Goal: Task Accomplishment & Management: Use online tool/utility

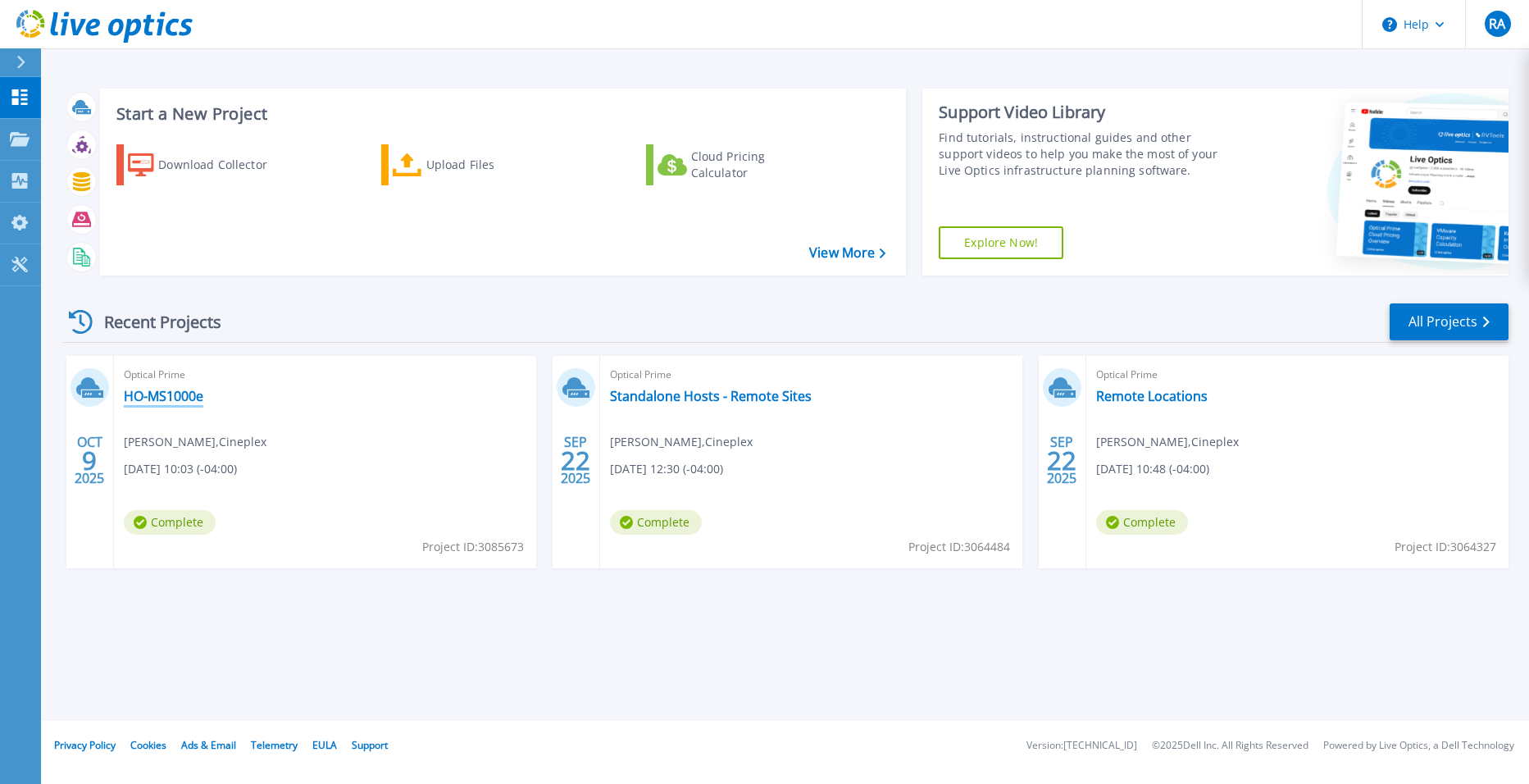
click at [170, 396] on link "HO-MS1000e" at bounding box center [163, 396] width 80 height 17
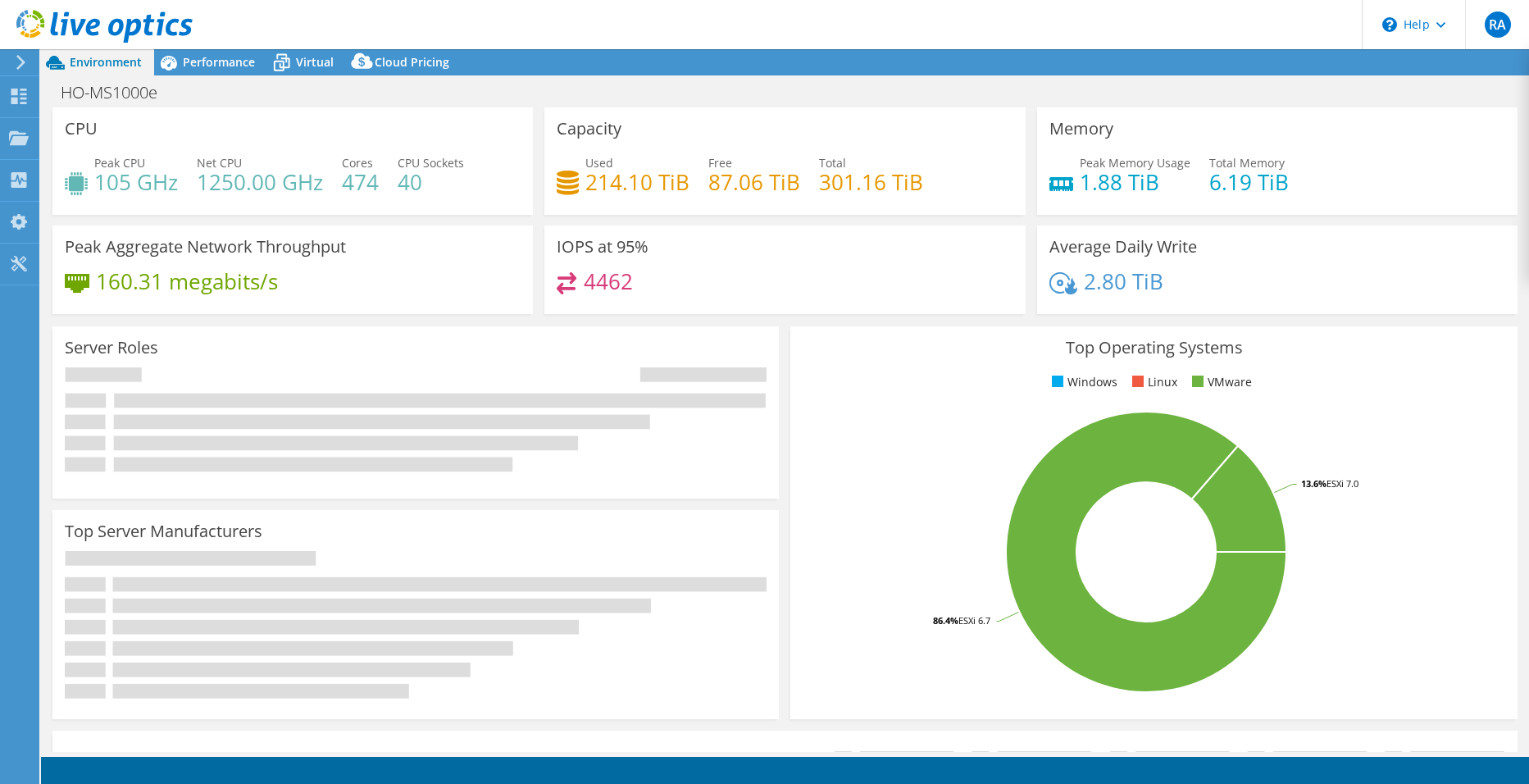
select select "USD"
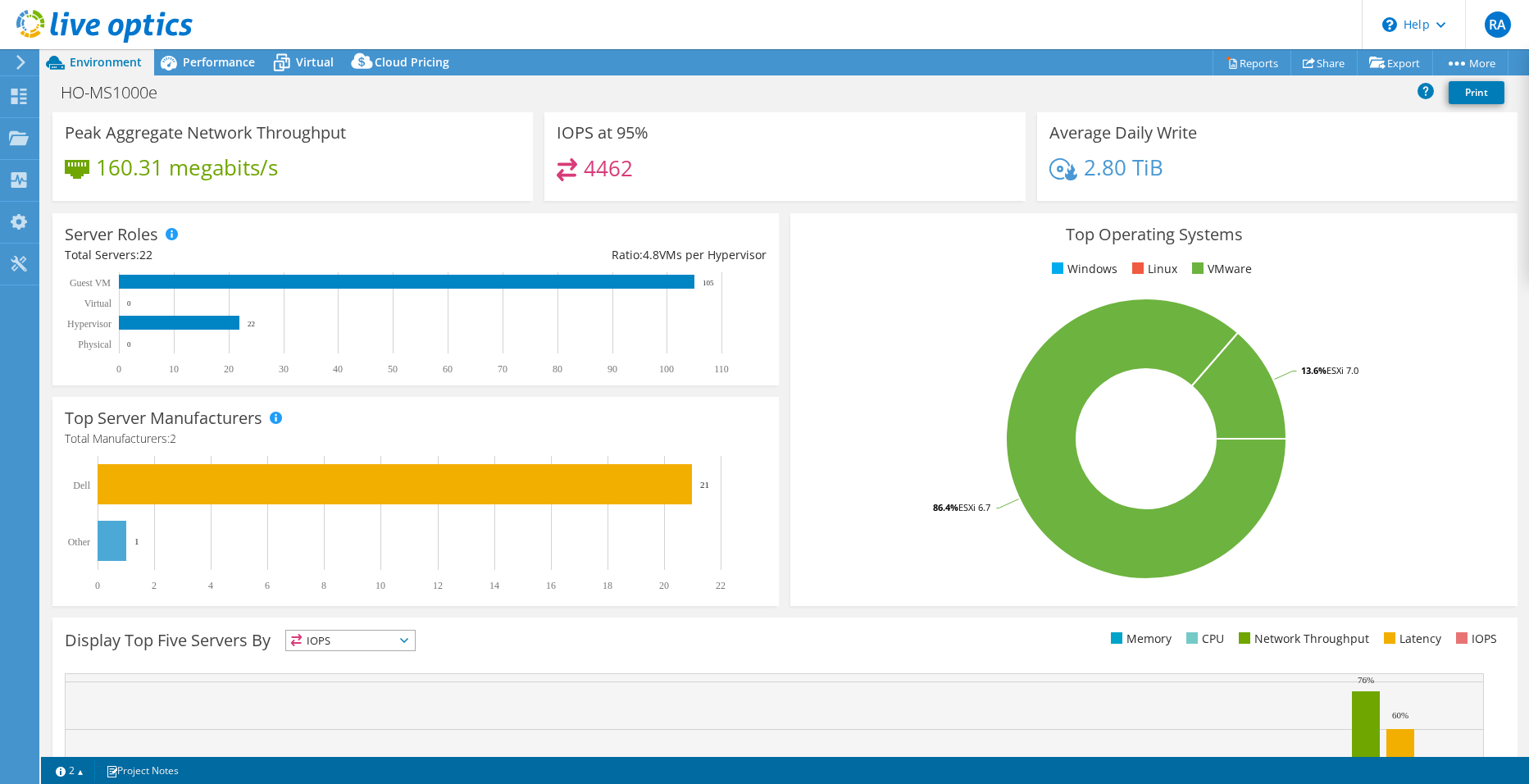
scroll to position [164, 0]
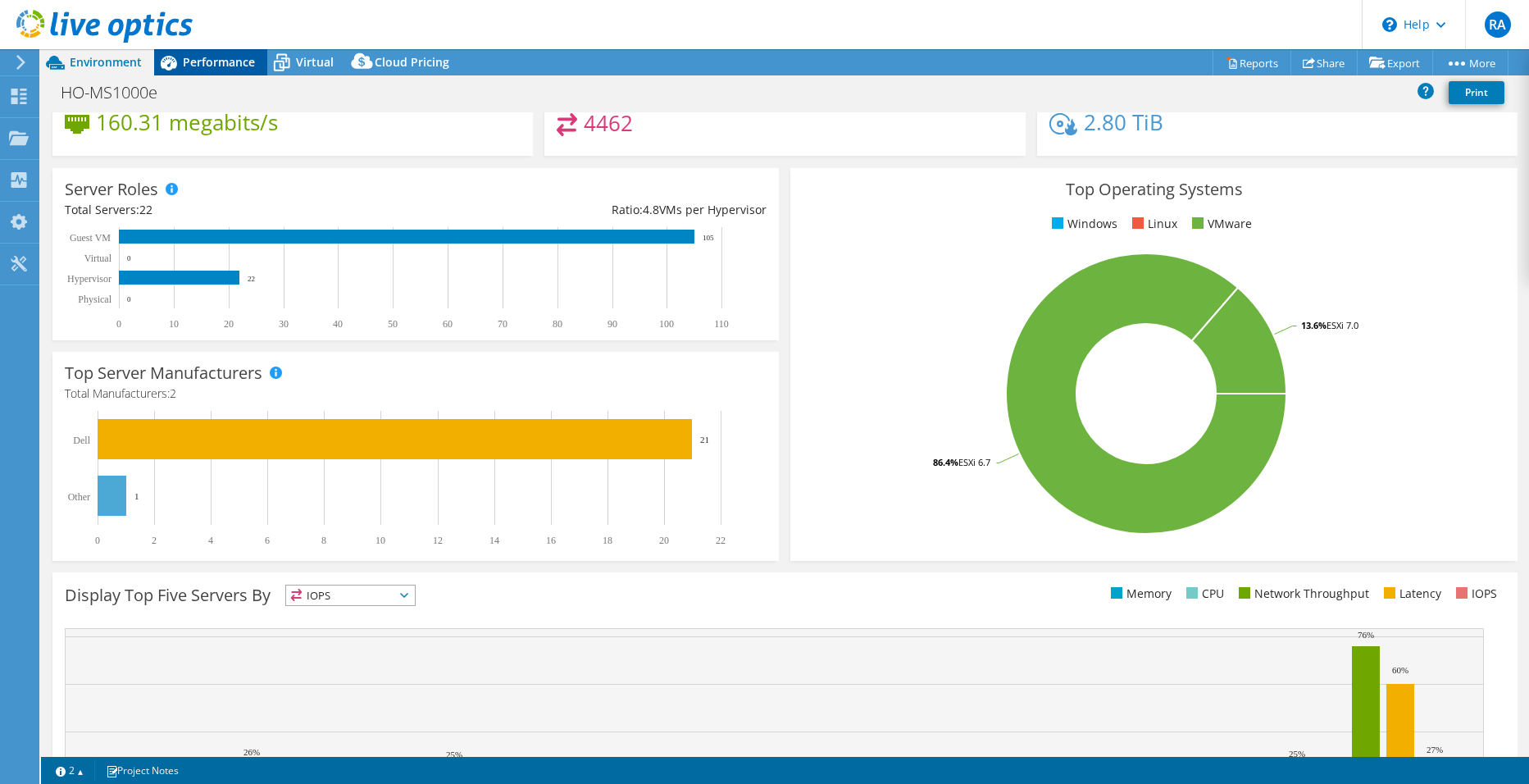
click at [217, 66] on span "Performance" at bounding box center [218, 61] width 72 height 16
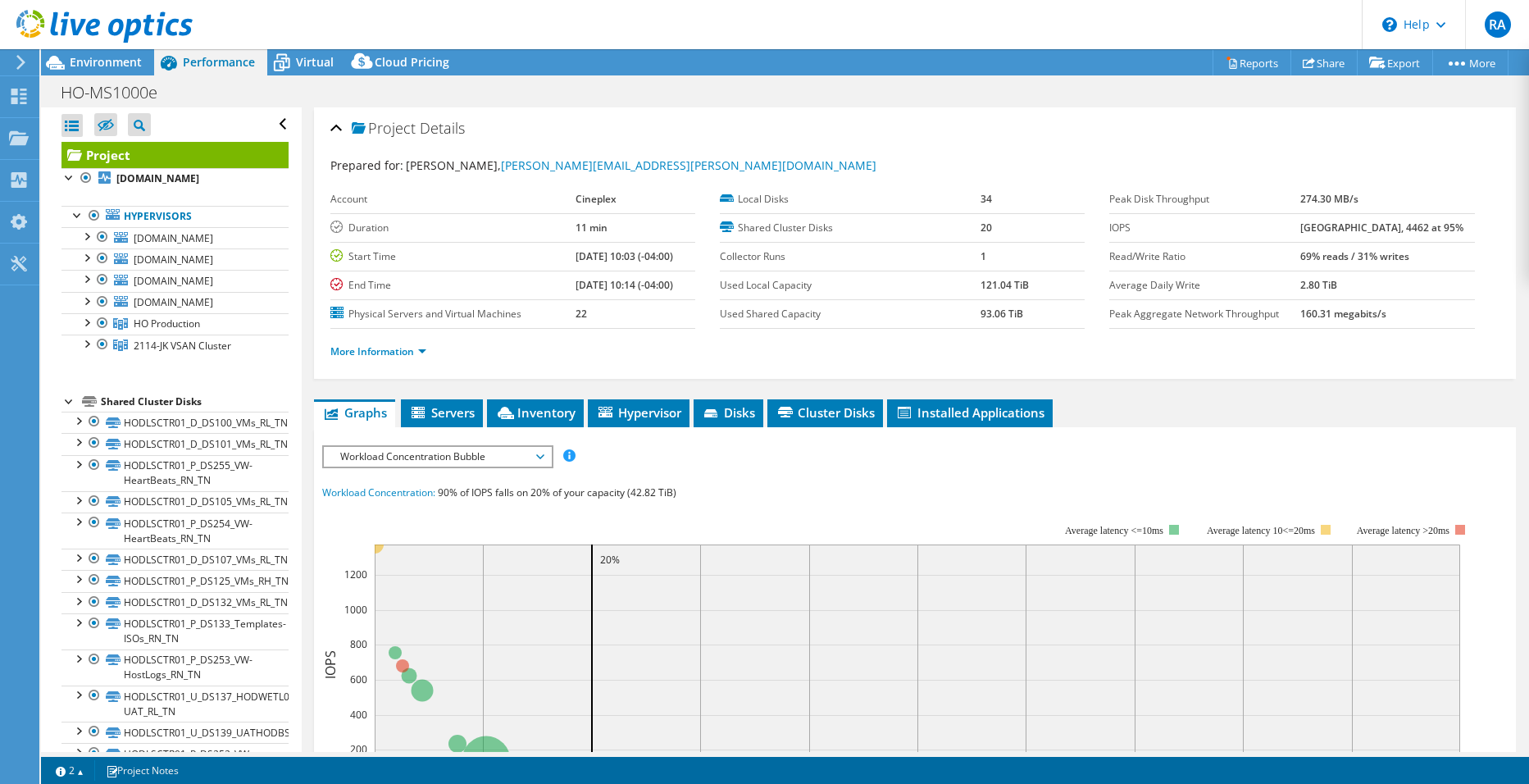
scroll to position [0, 0]
click at [90, 237] on div at bounding box center [86, 236] width 17 height 17
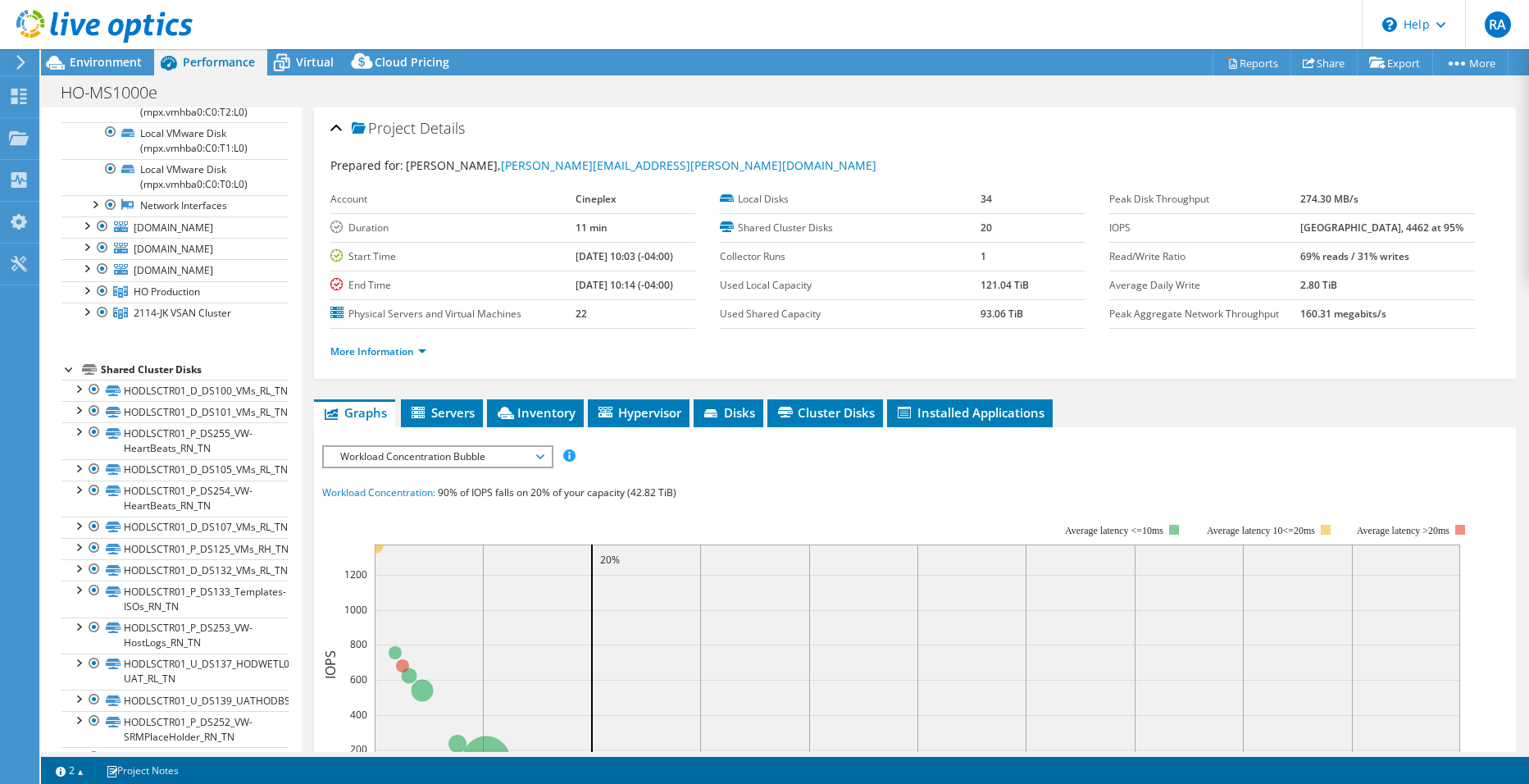
scroll to position [246, 0]
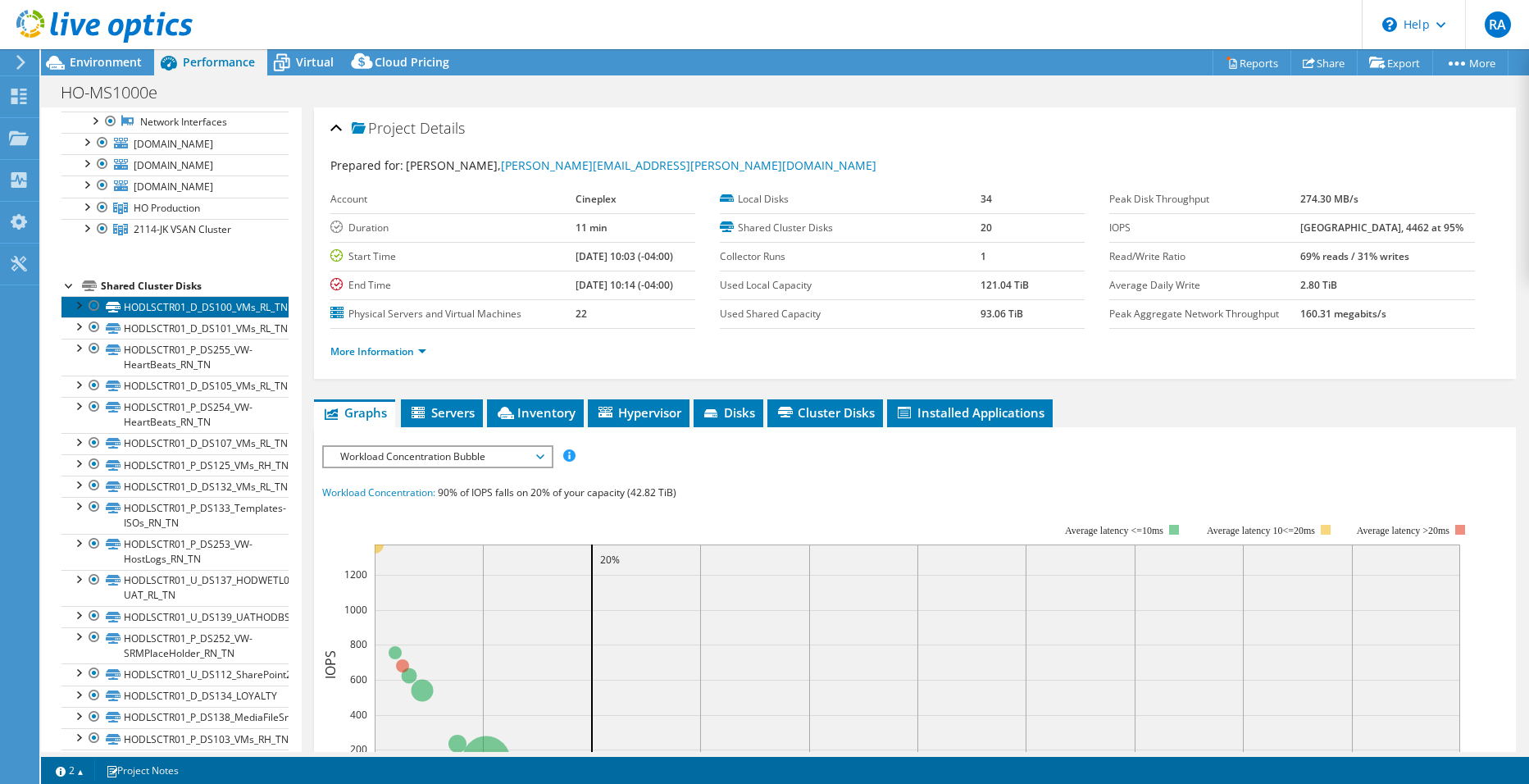
click at [168, 317] on link "HODLSCTR01_D_DS100_VMs_RL_TN" at bounding box center [175, 307] width 227 height 22
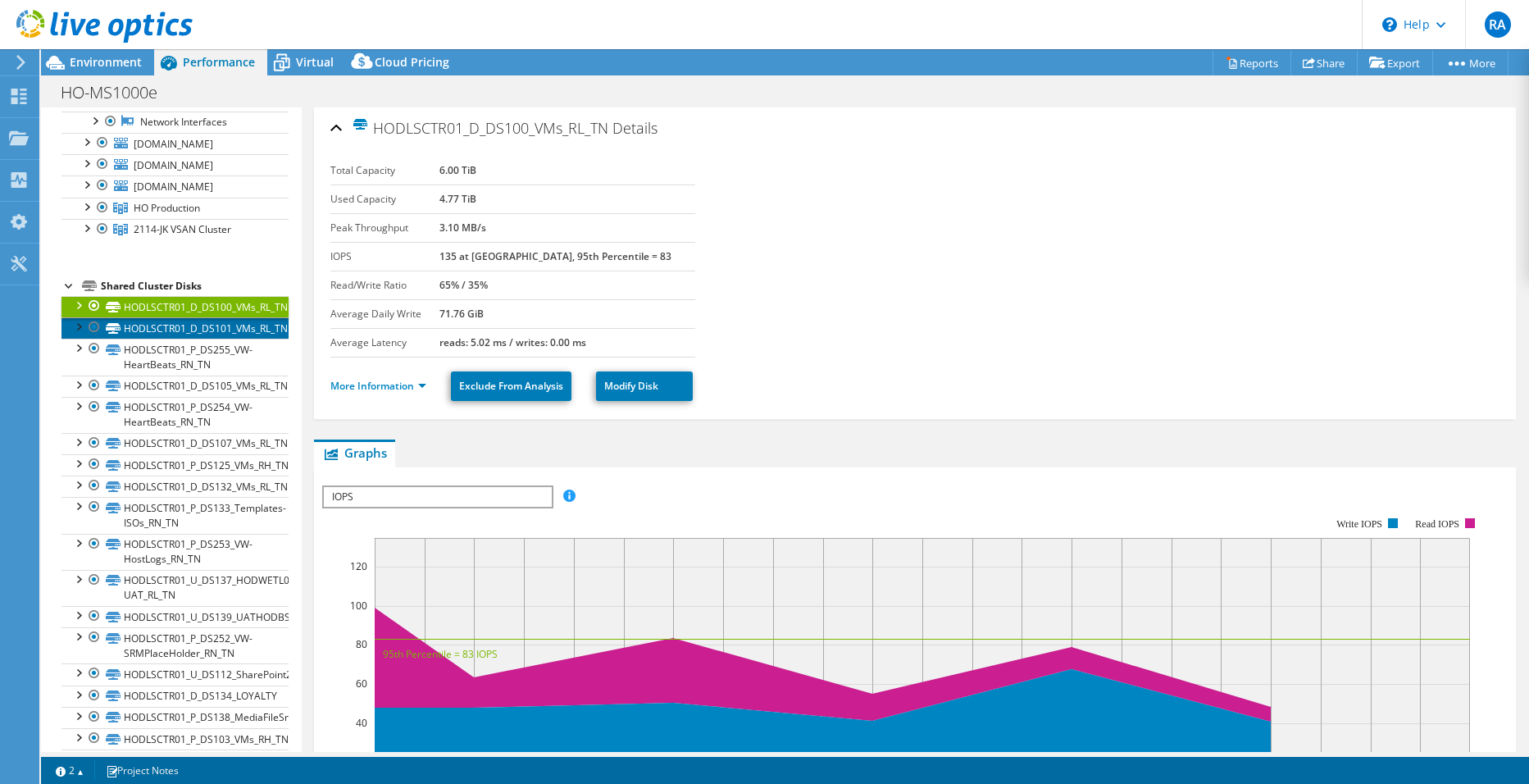
click at [159, 338] on link "HODLSCTR01_D_DS101_VMs_RL_TN" at bounding box center [175, 328] width 227 height 22
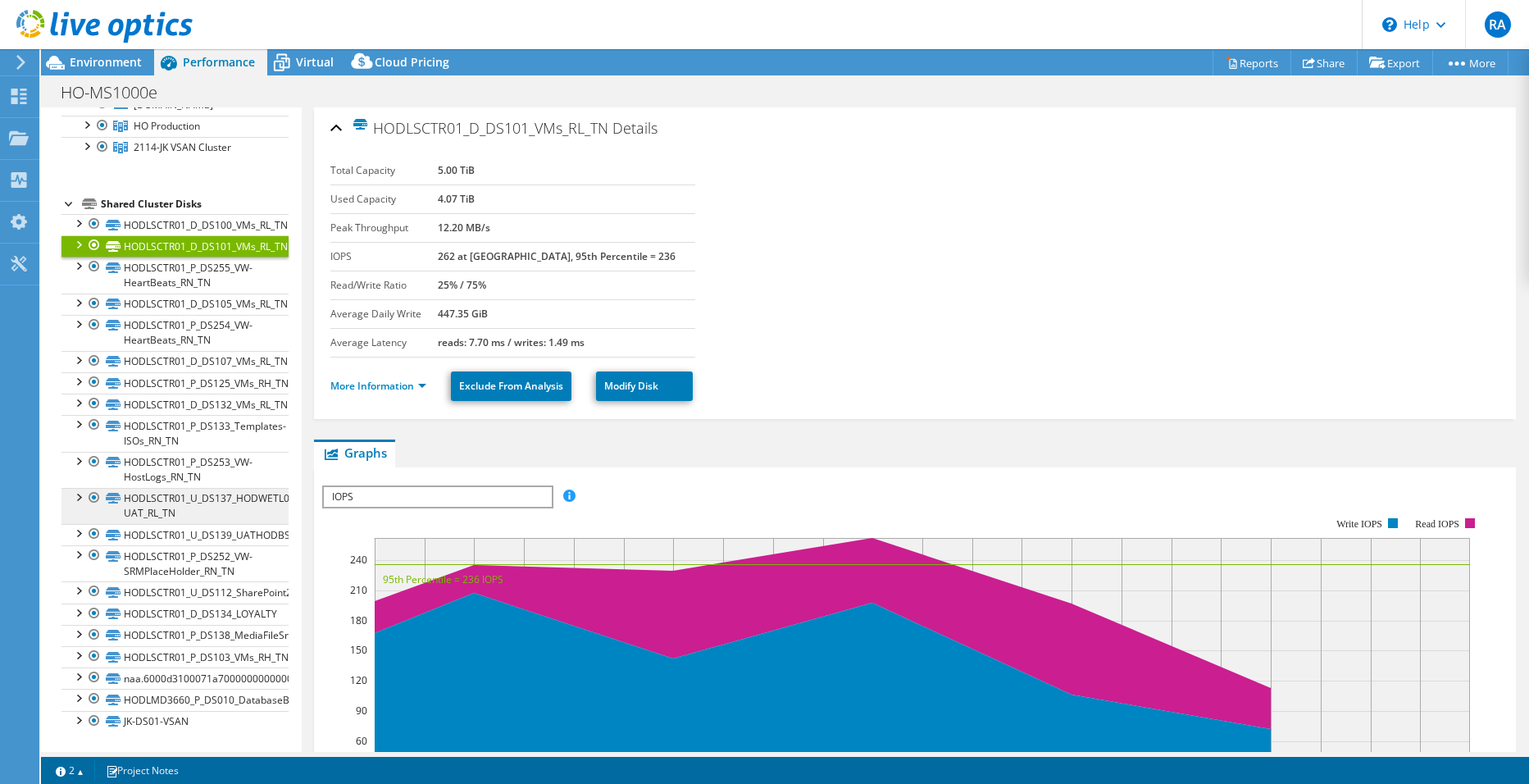
scroll to position [343, 0]
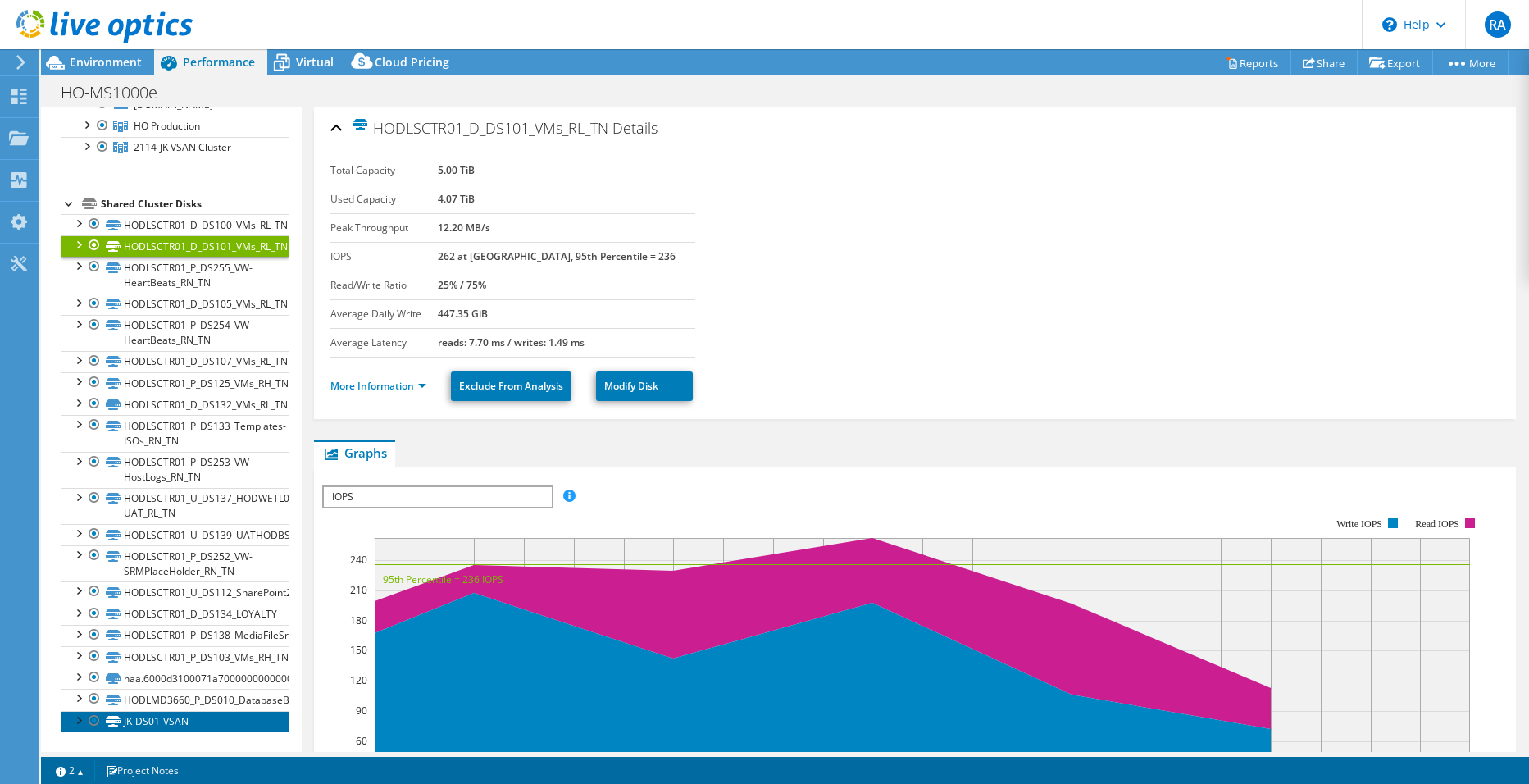
click at [171, 722] on link "JK-DS01-VSAN" at bounding box center [175, 722] width 227 height 22
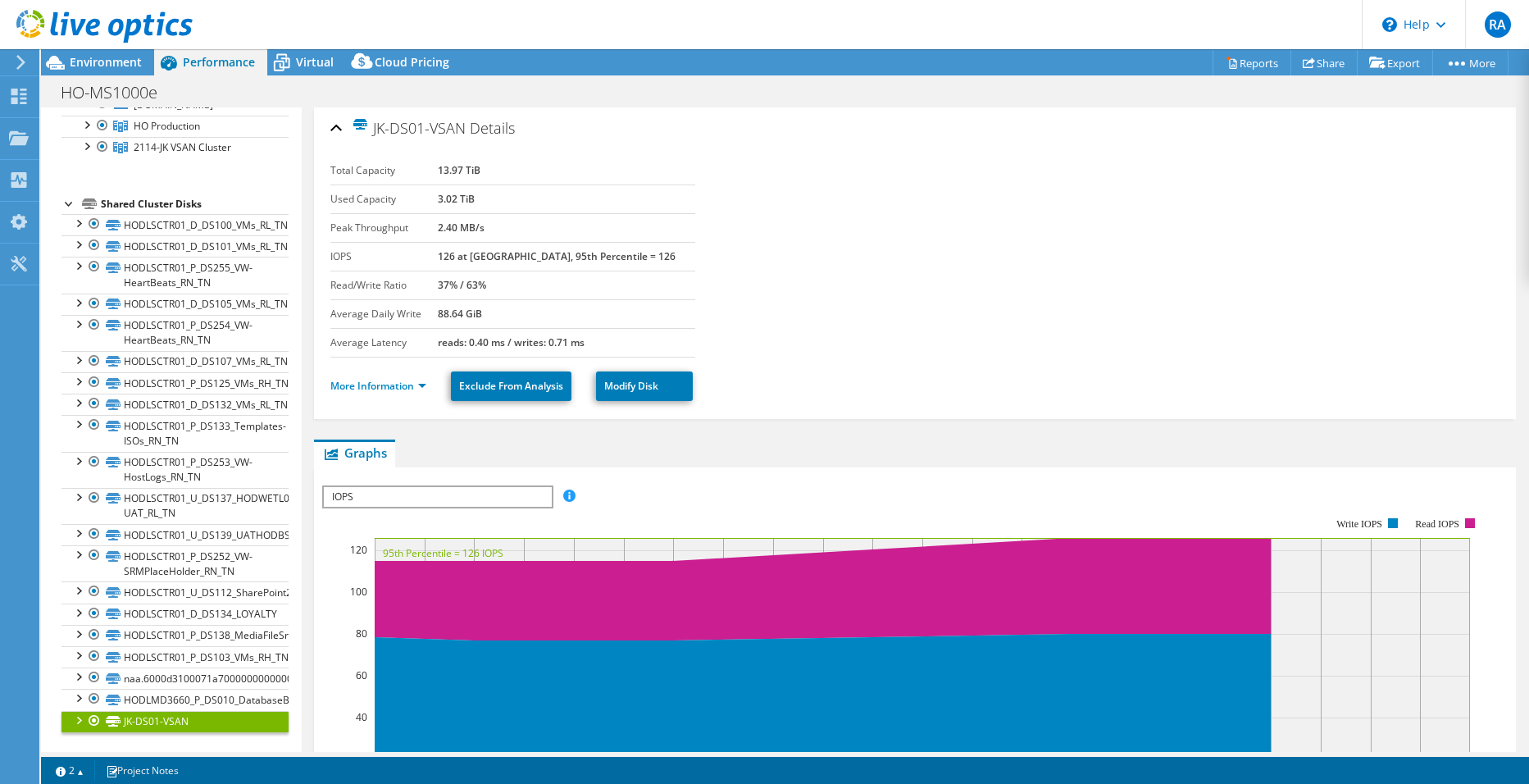
click at [75, 722] on div at bounding box center [78, 719] width 17 height 17
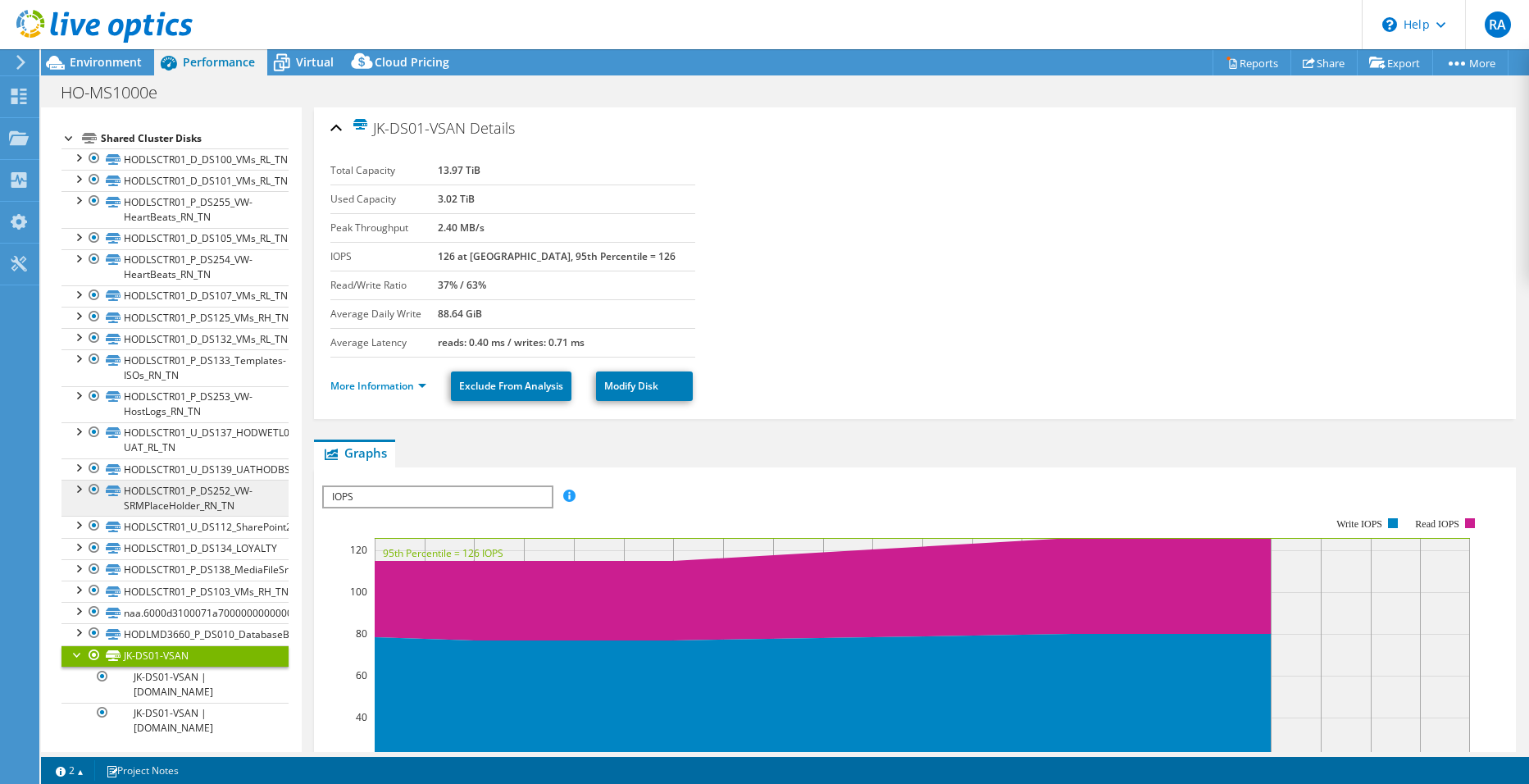
scroll to position [415, 0]
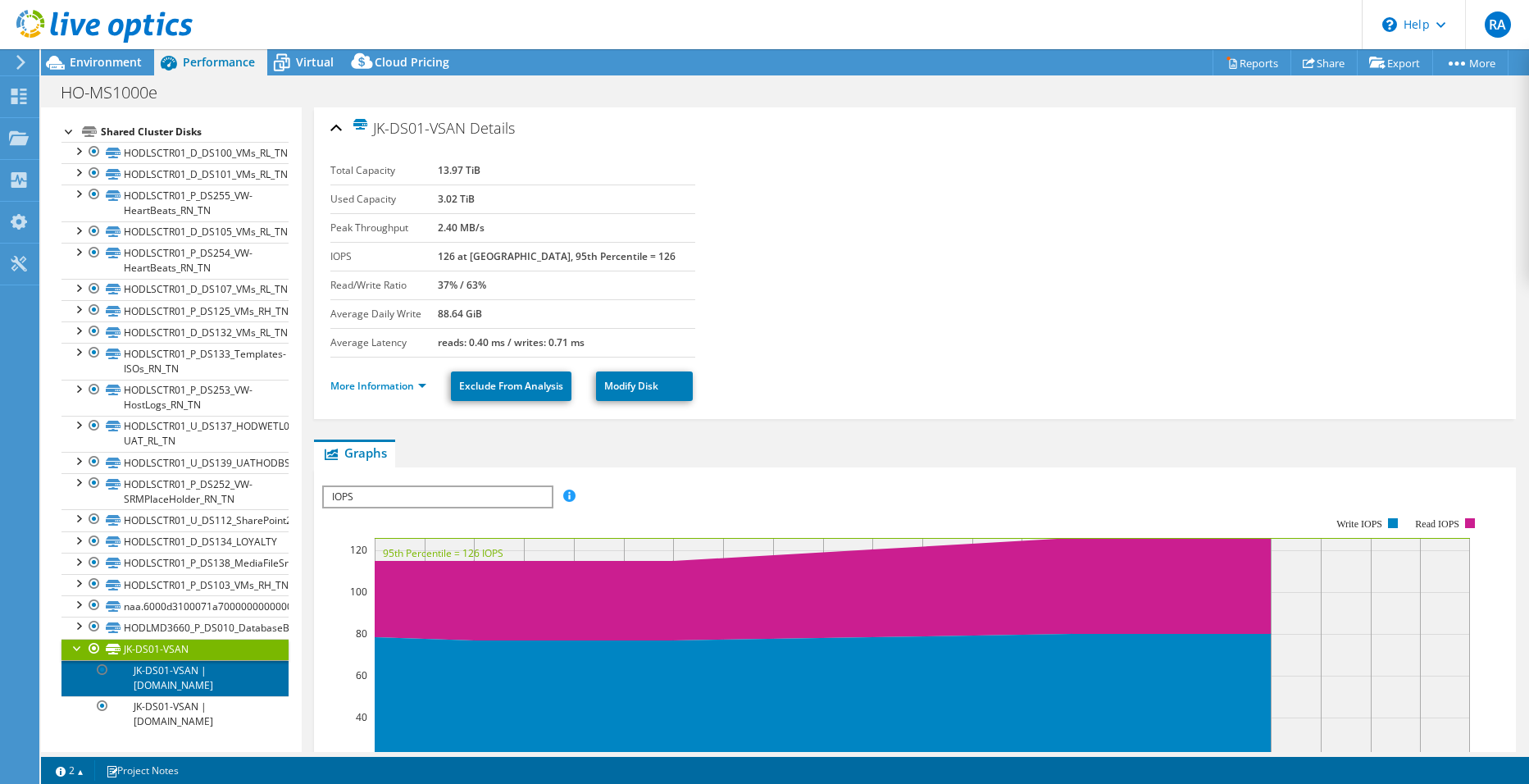
click at [163, 680] on link "JK-DS01-VSAN | jkesx02.alpha.cglp.ca" at bounding box center [175, 677] width 227 height 36
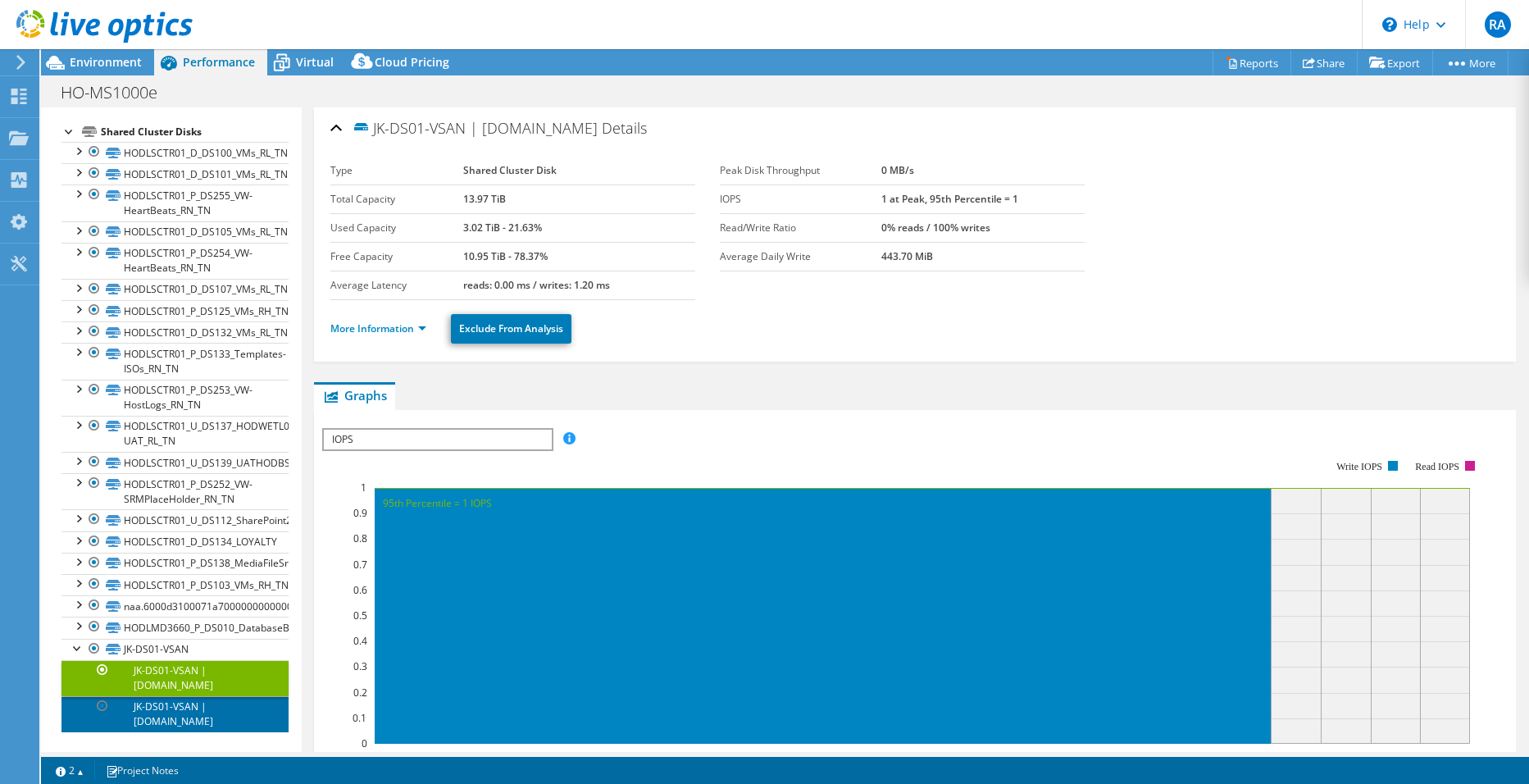
click at [199, 719] on link "JK-DS01-VSAN | jkesx01.alpha.cglp.ca" at bounding box center [175, 713] width 227 height 36
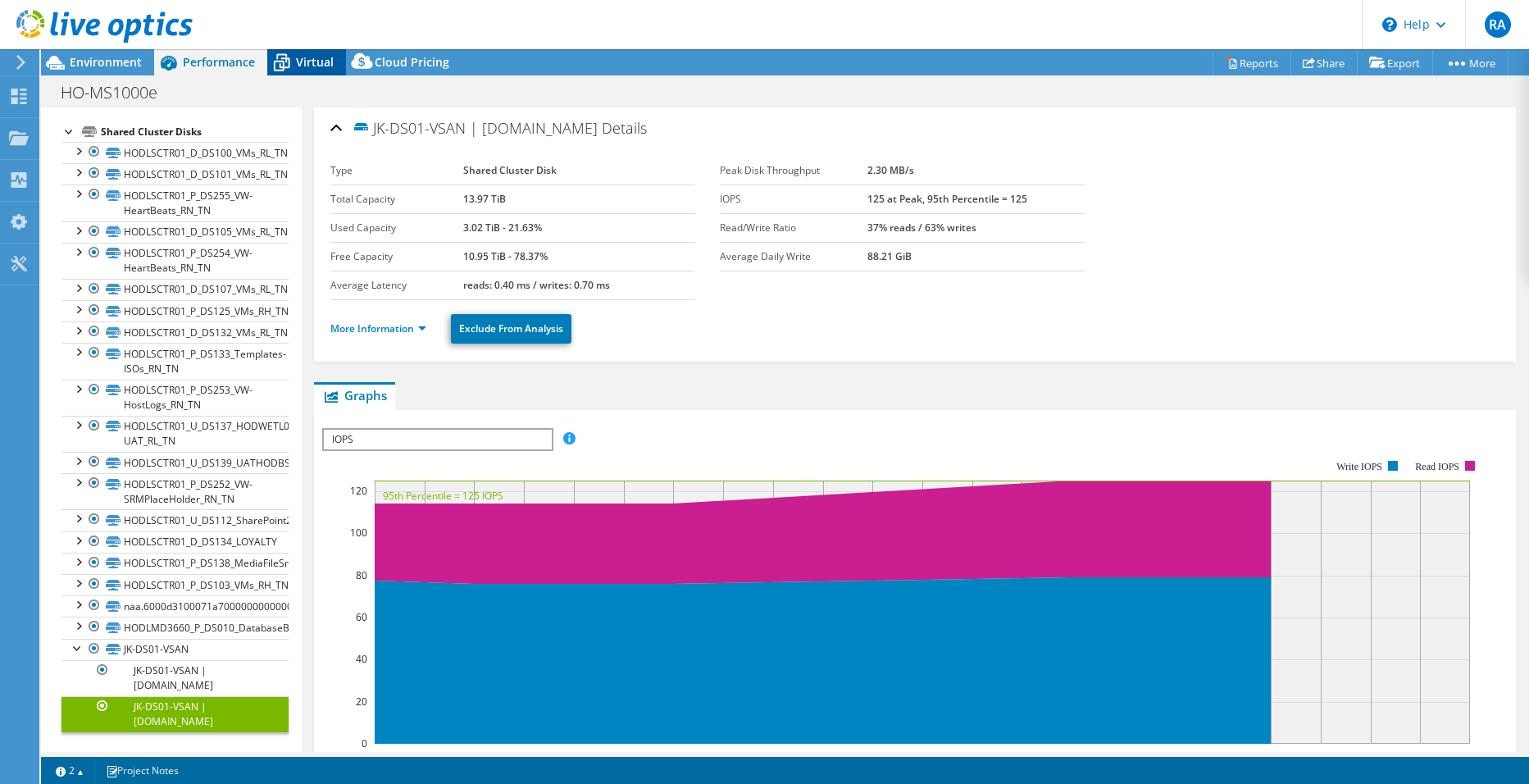
click at [299, 66] on span "Virtual" at bounding box center [314, 61] width 37 height 16
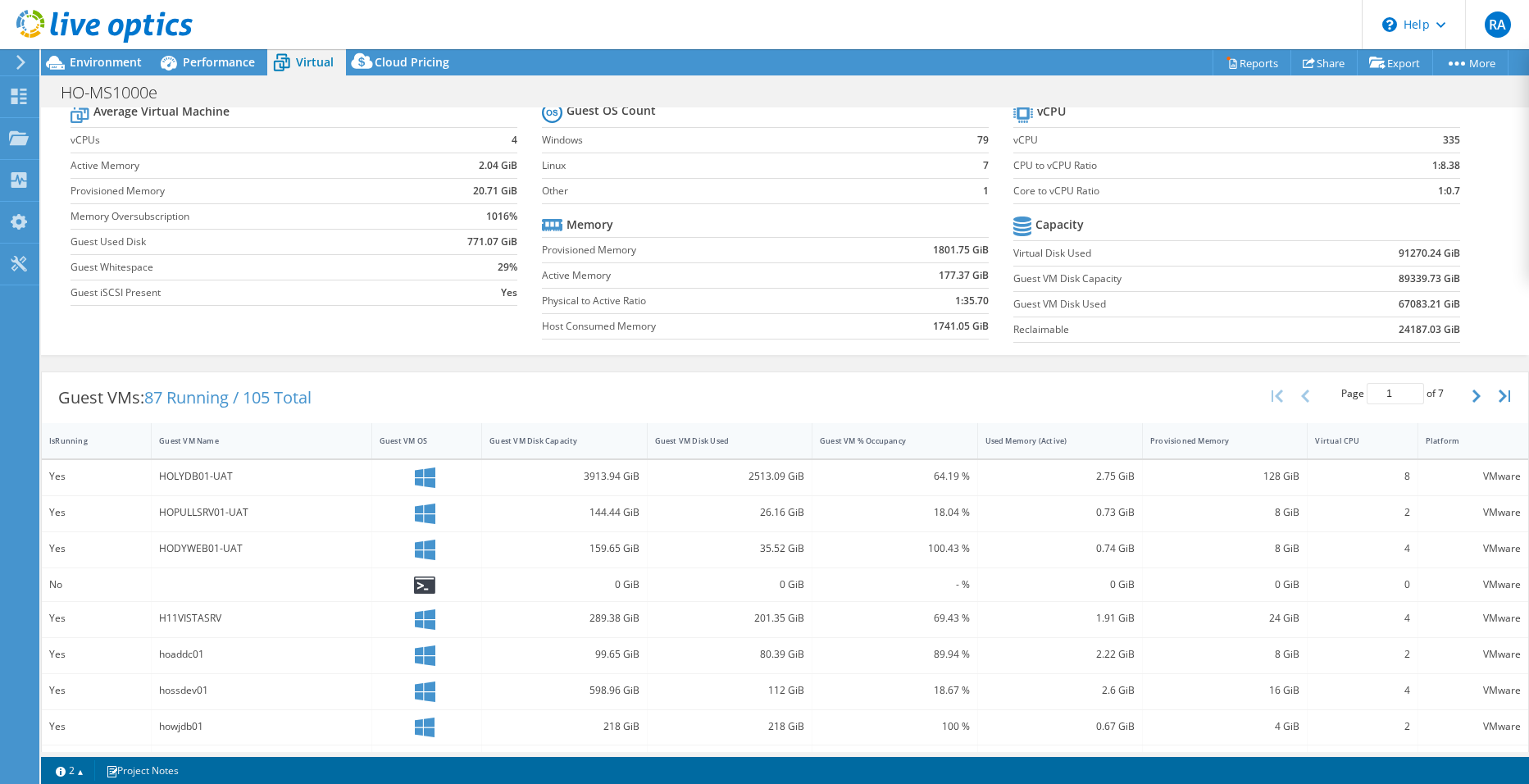
scroll to position [0, 0]
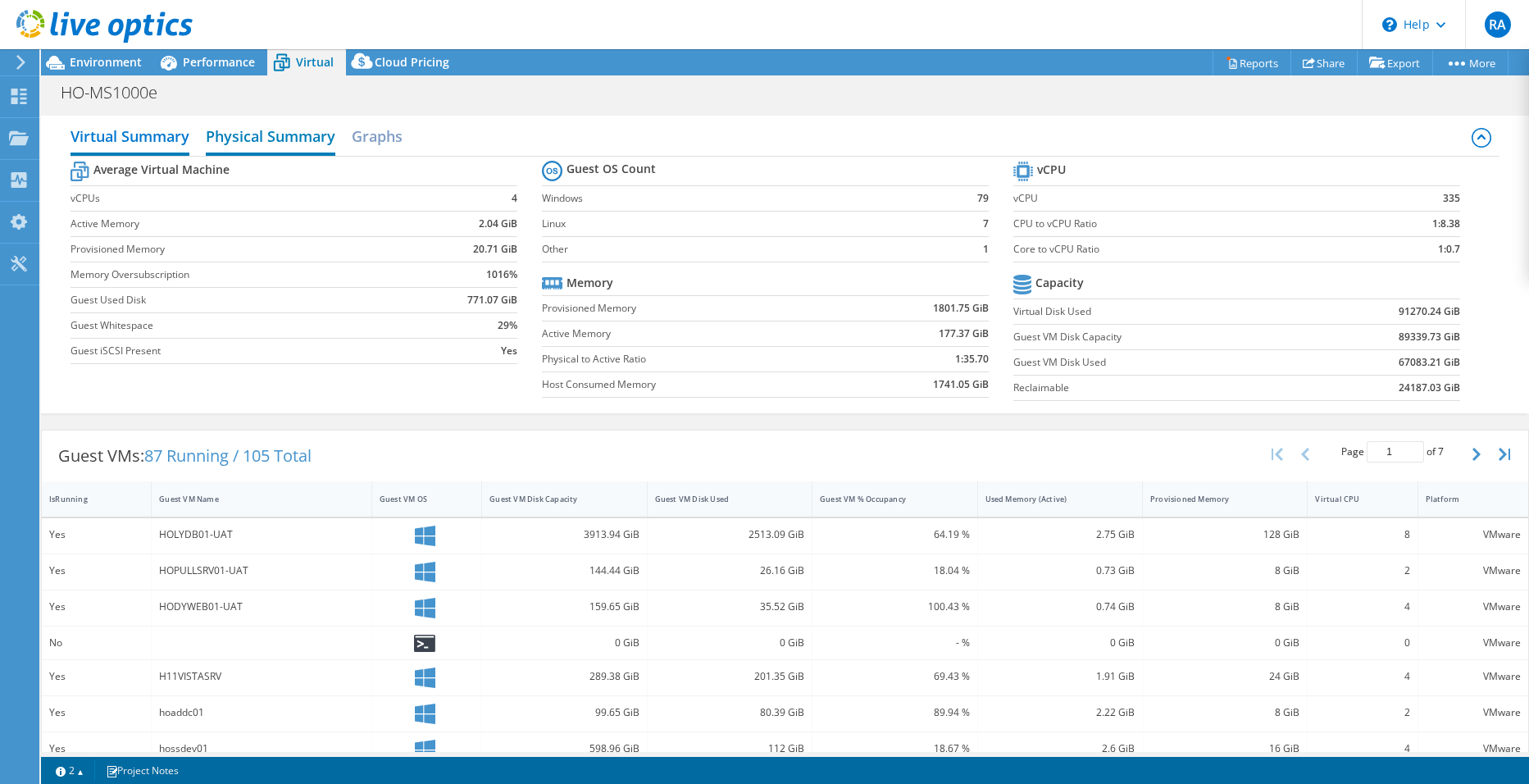
click at [264, 131] on h2 "Physical Summary" at bounding box center [270, 137] width 129 height 36
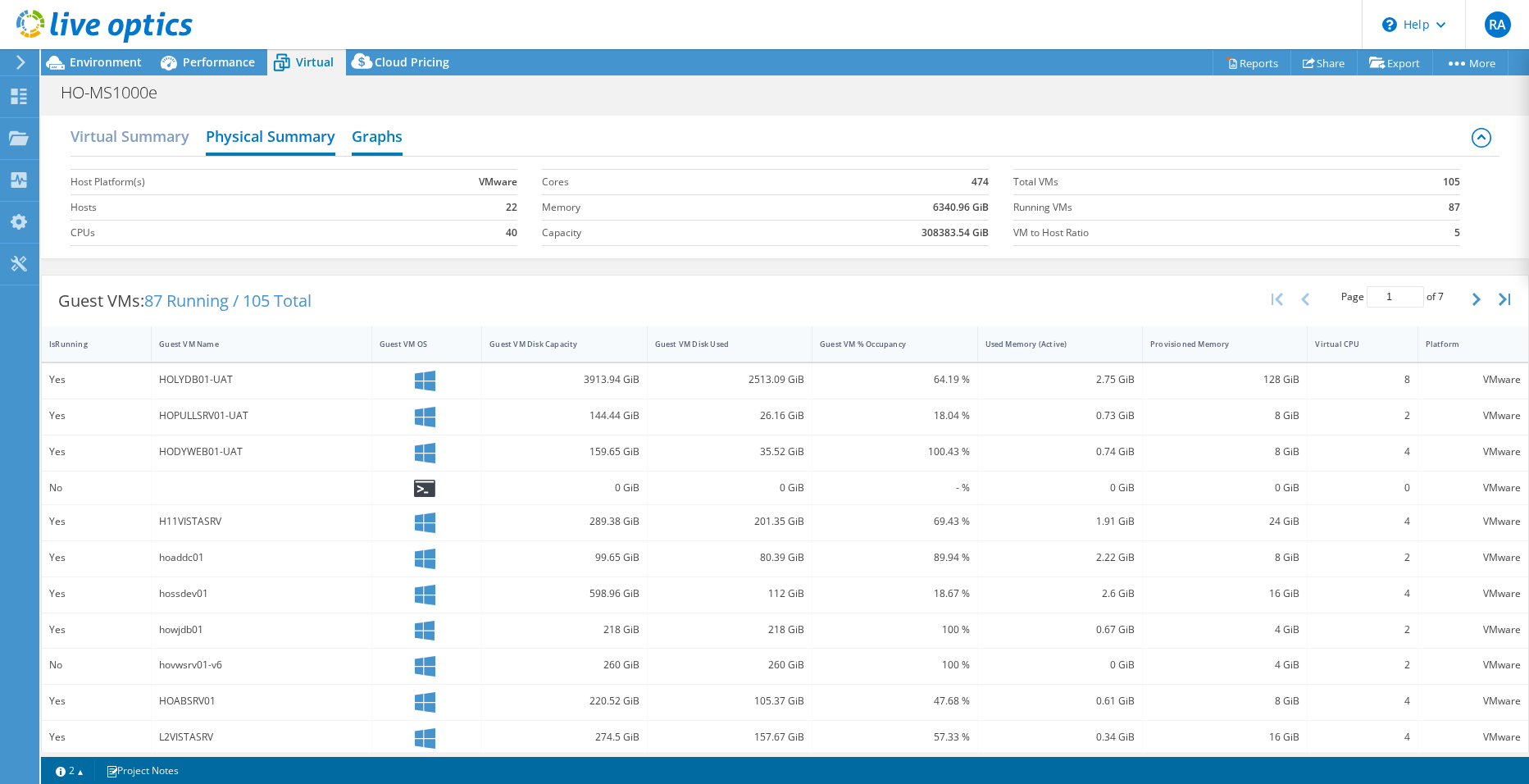
click at [375, 138] on h2 "Graphs" at bounding box center [377, 137] width 51 height 36
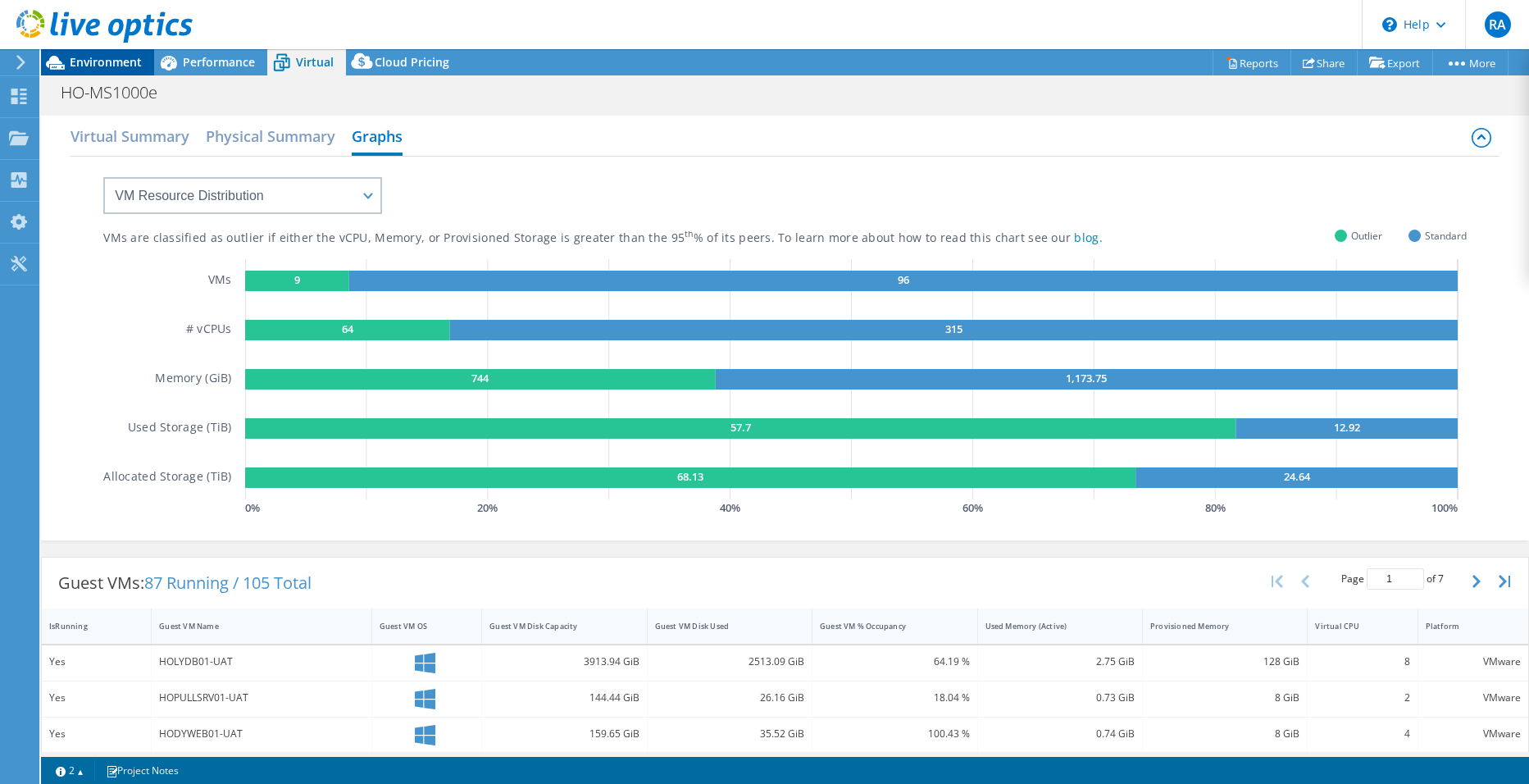
click at [88, 68] on span "Environment" at bounding box center [105, 61] width 72 height 16
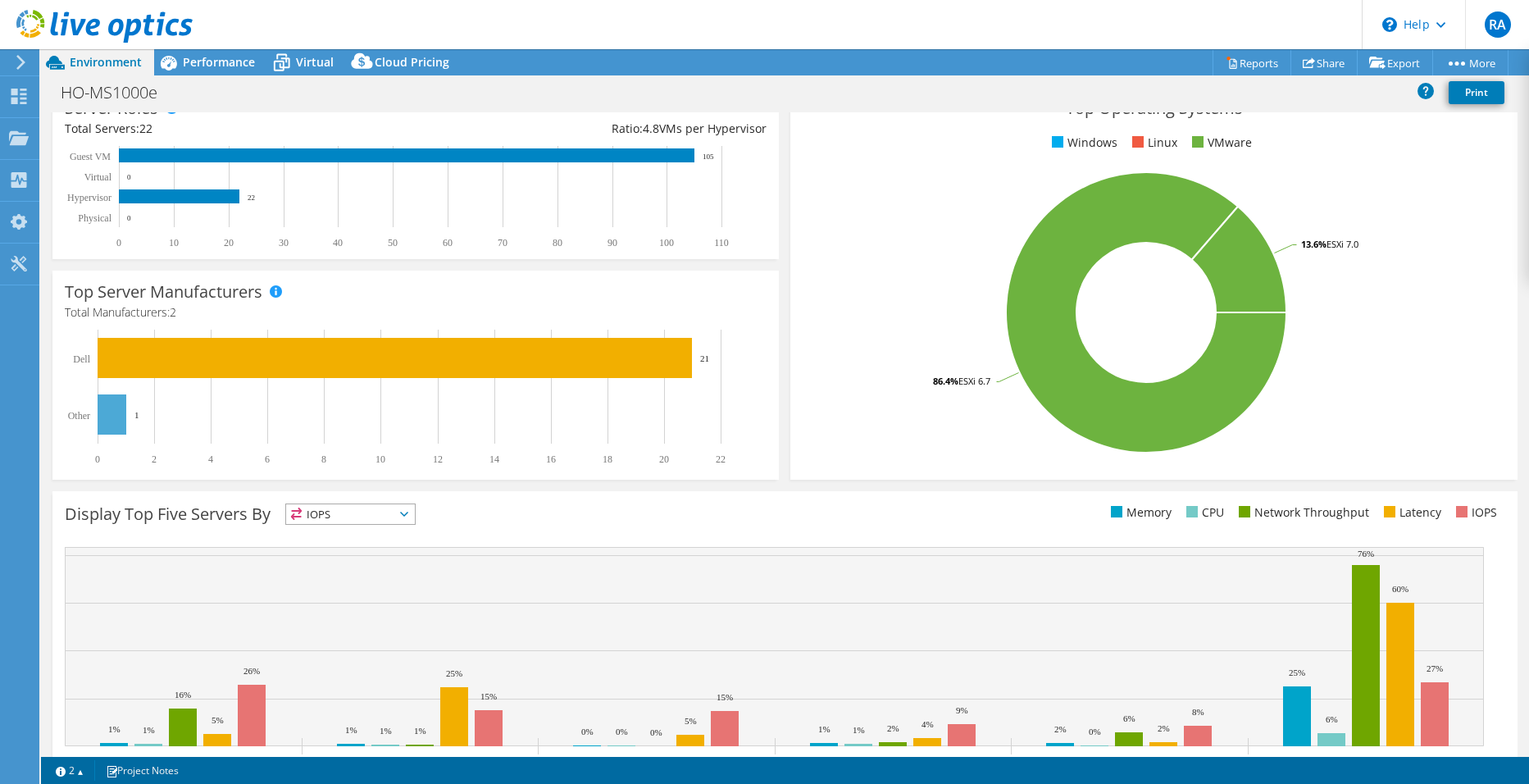
scroll to position [246, 0]
click at [103, 419] on rect at bounding box center [112, 413] width 29 height 40
click at [348, 511] on span "IOPS" at bounding box center [350, 514] width 129 height 20
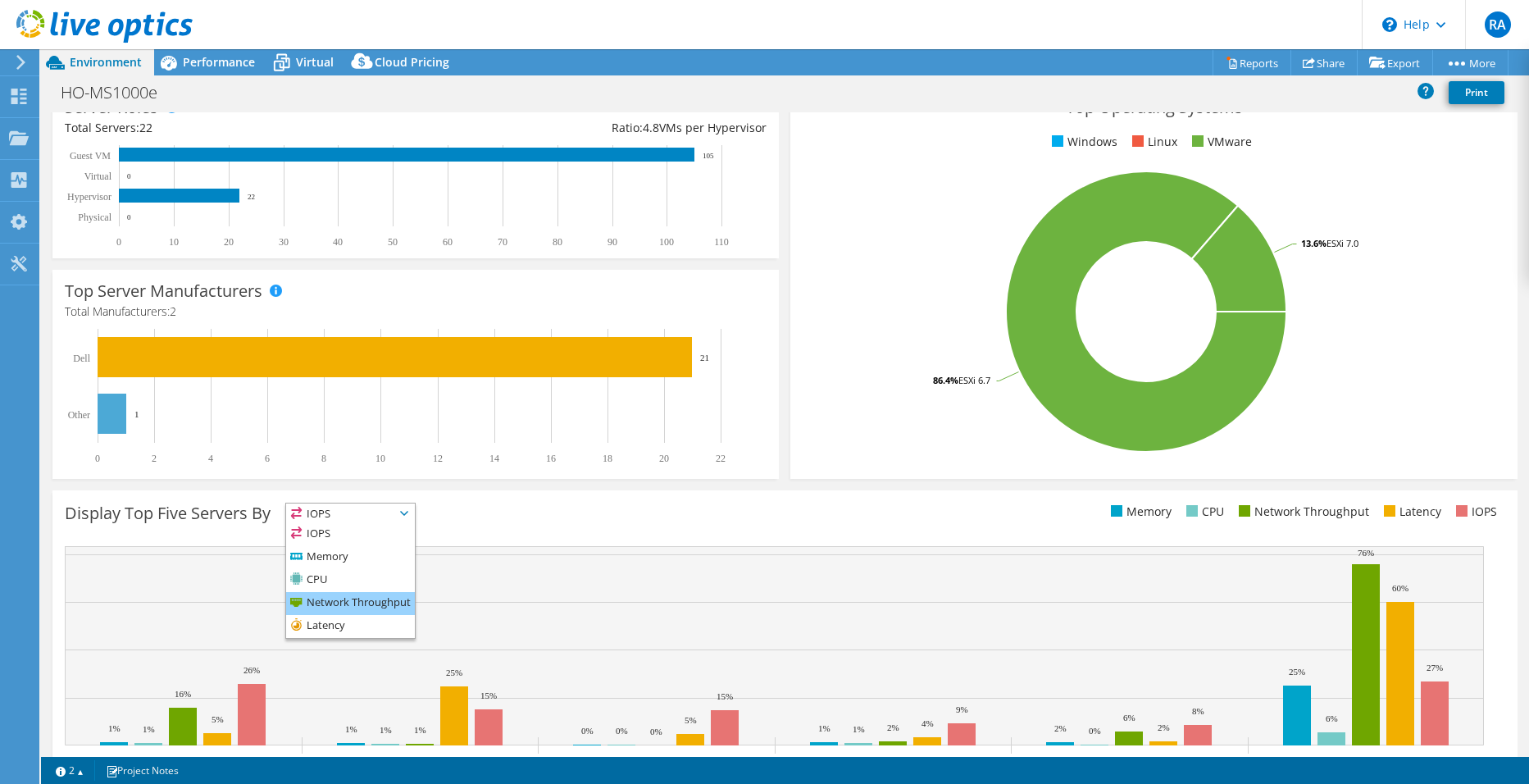
click at [338, 599] on li "Network Throughput" at bounding box center [350, 603] width 129 height 23
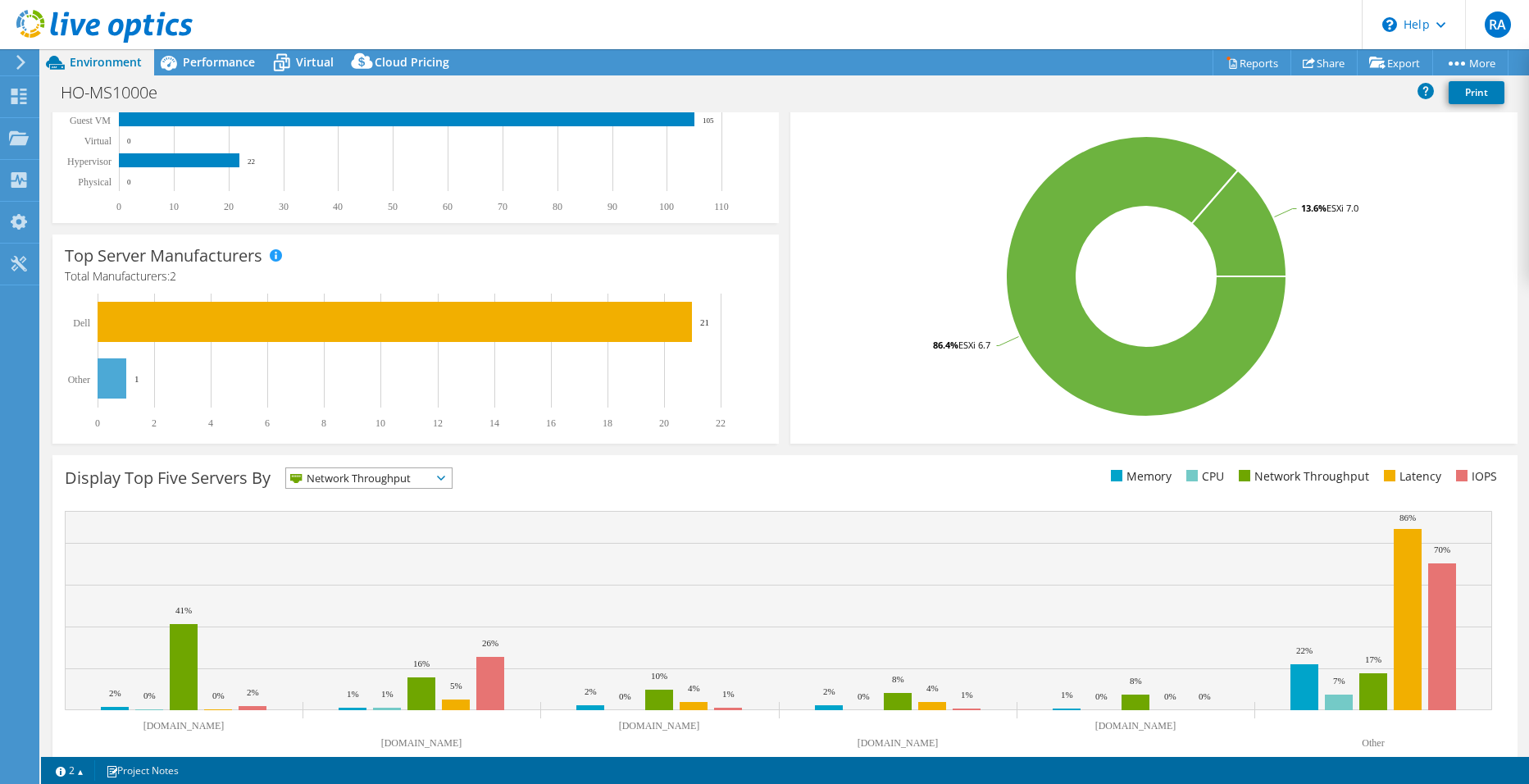
scroll to position [310, 0]
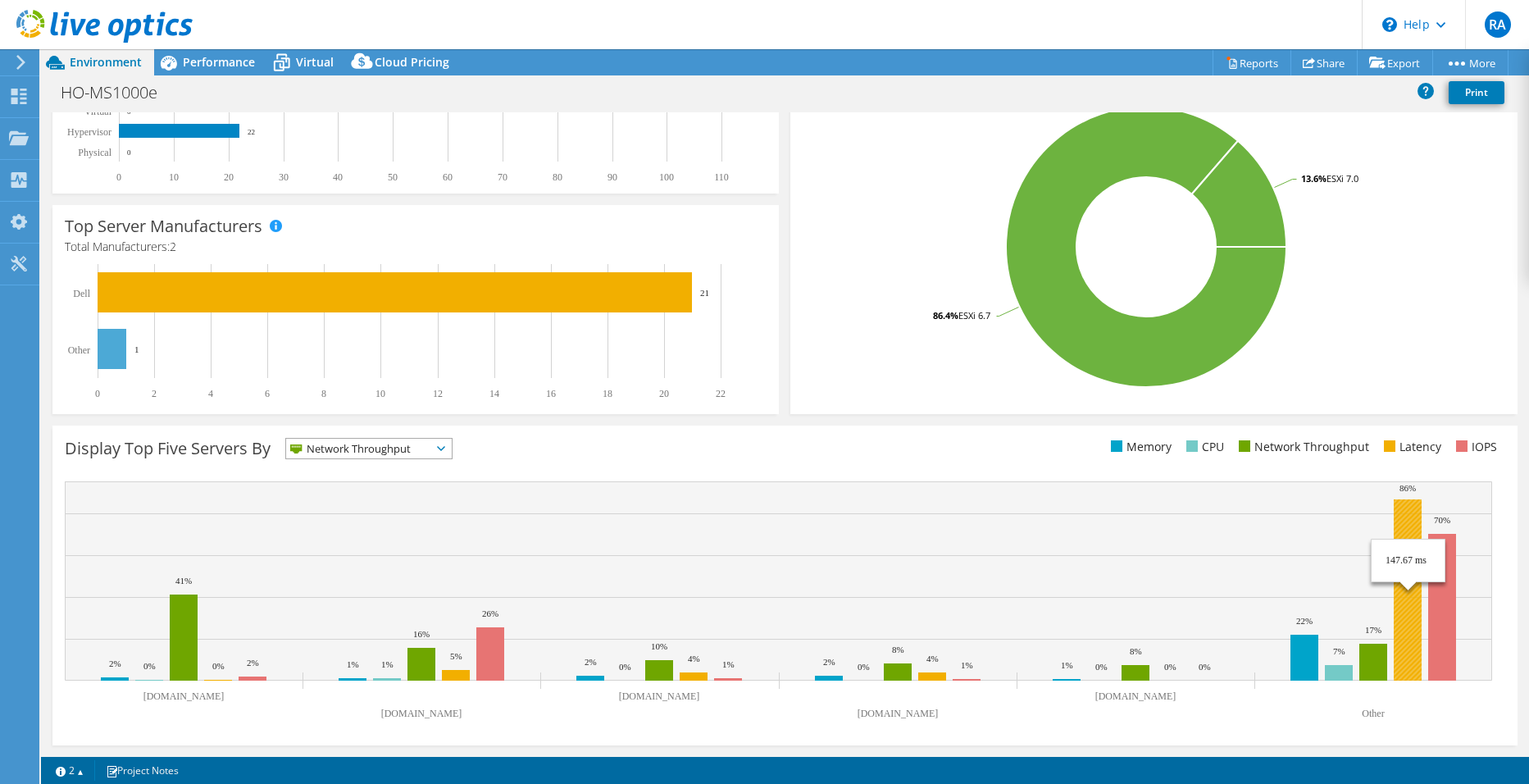
click at [1405, 512] on rect at bounding box center [1408, 590] width 28 height 181
click at [1376, 713] on text "Other" at bounding box center [1372, 713] width 22 height 12
click at [1408, 507] on rect at bounding box center [1408, 590] width 28 height 181
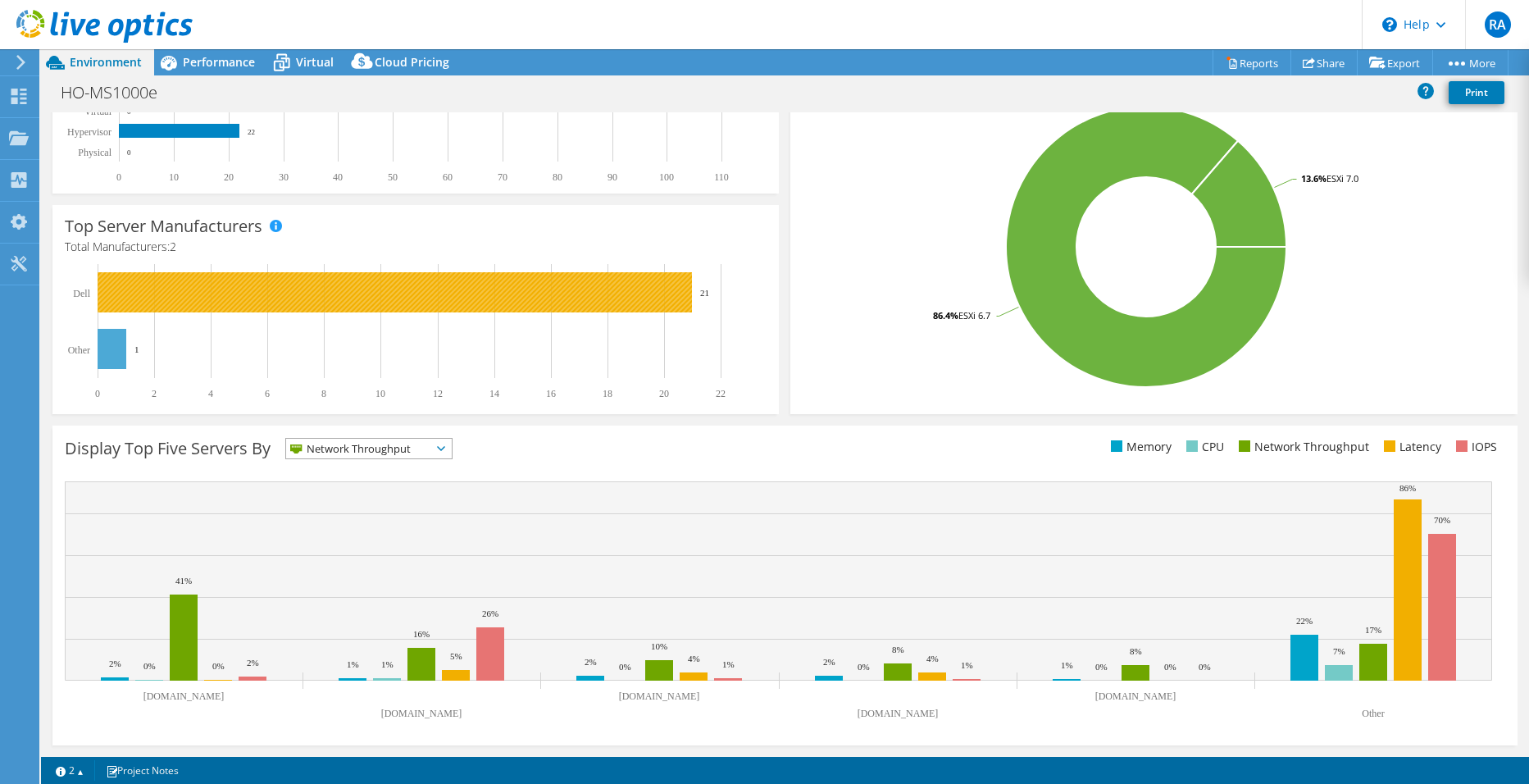
click at [172, 299] on rect at bounding box center [395, 292] width 594 height 40
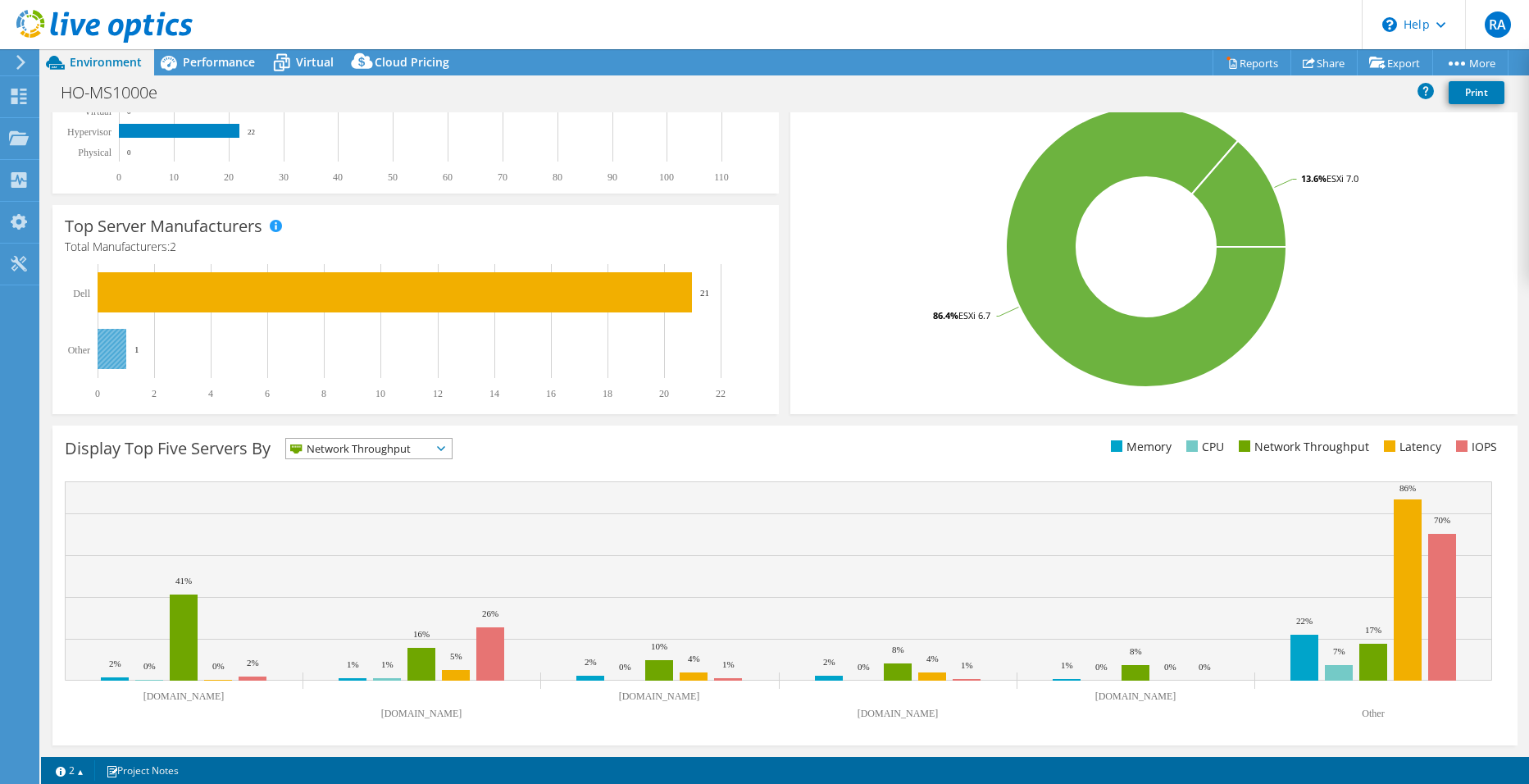
click at [113, 349] on rect at bounding box center [112, 348] width 29 height 40
click at [1394, 448] on li "Latency" at bounding box center [1410, 447] width 61 height 18
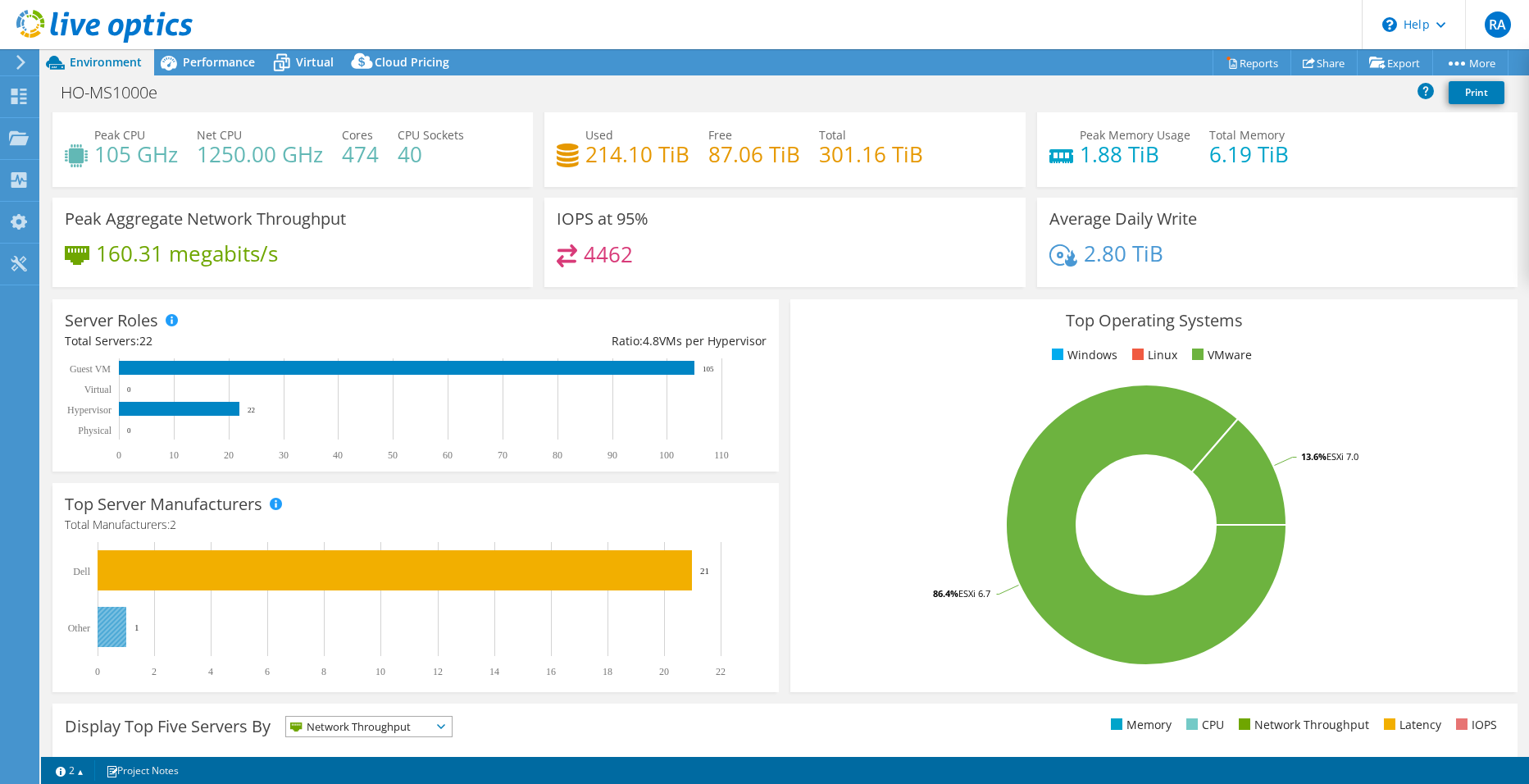
scroll to position [0, 0]
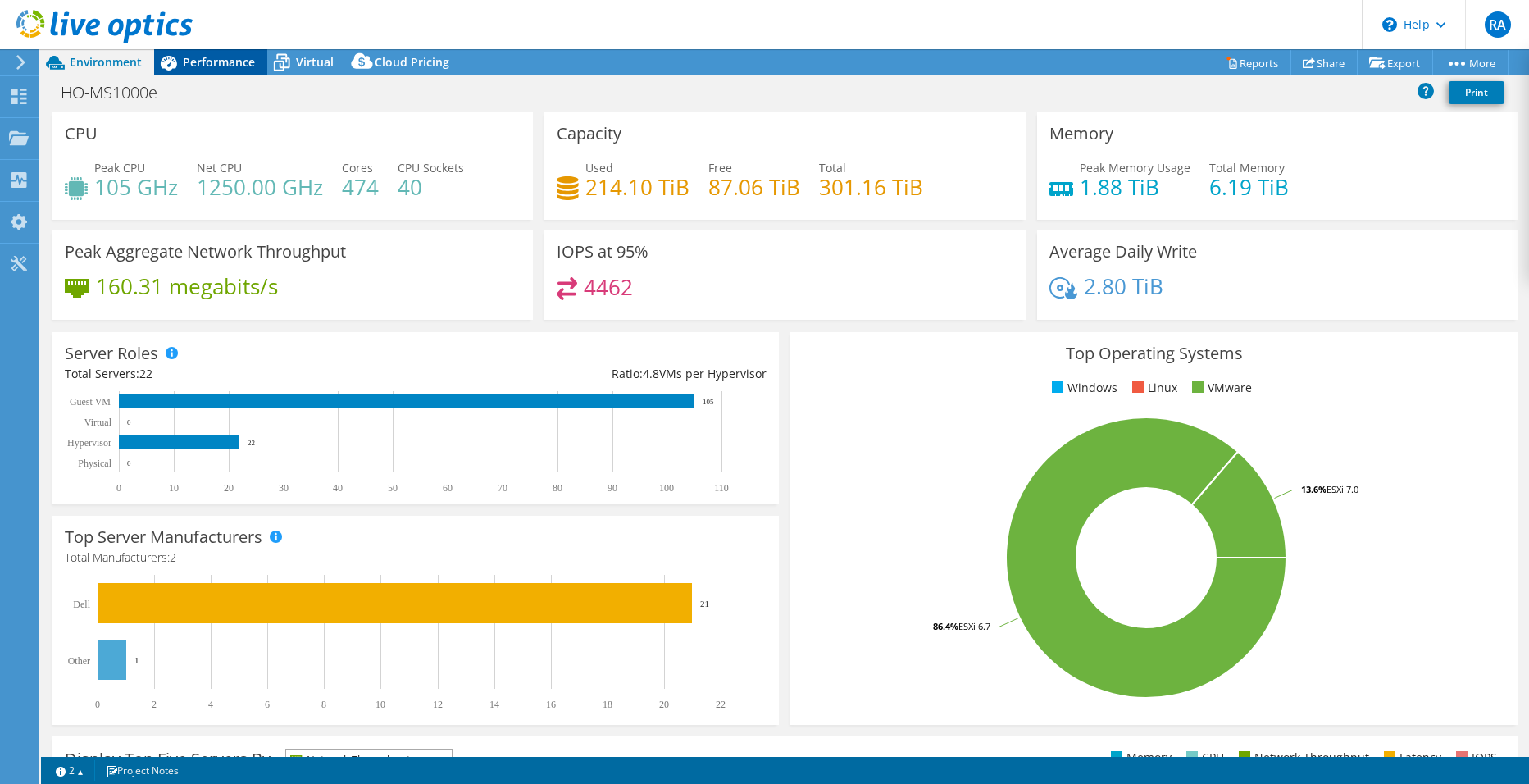
click at [198, 63] on span "Performance" at bounding box center [218, 61] width 72 height 16
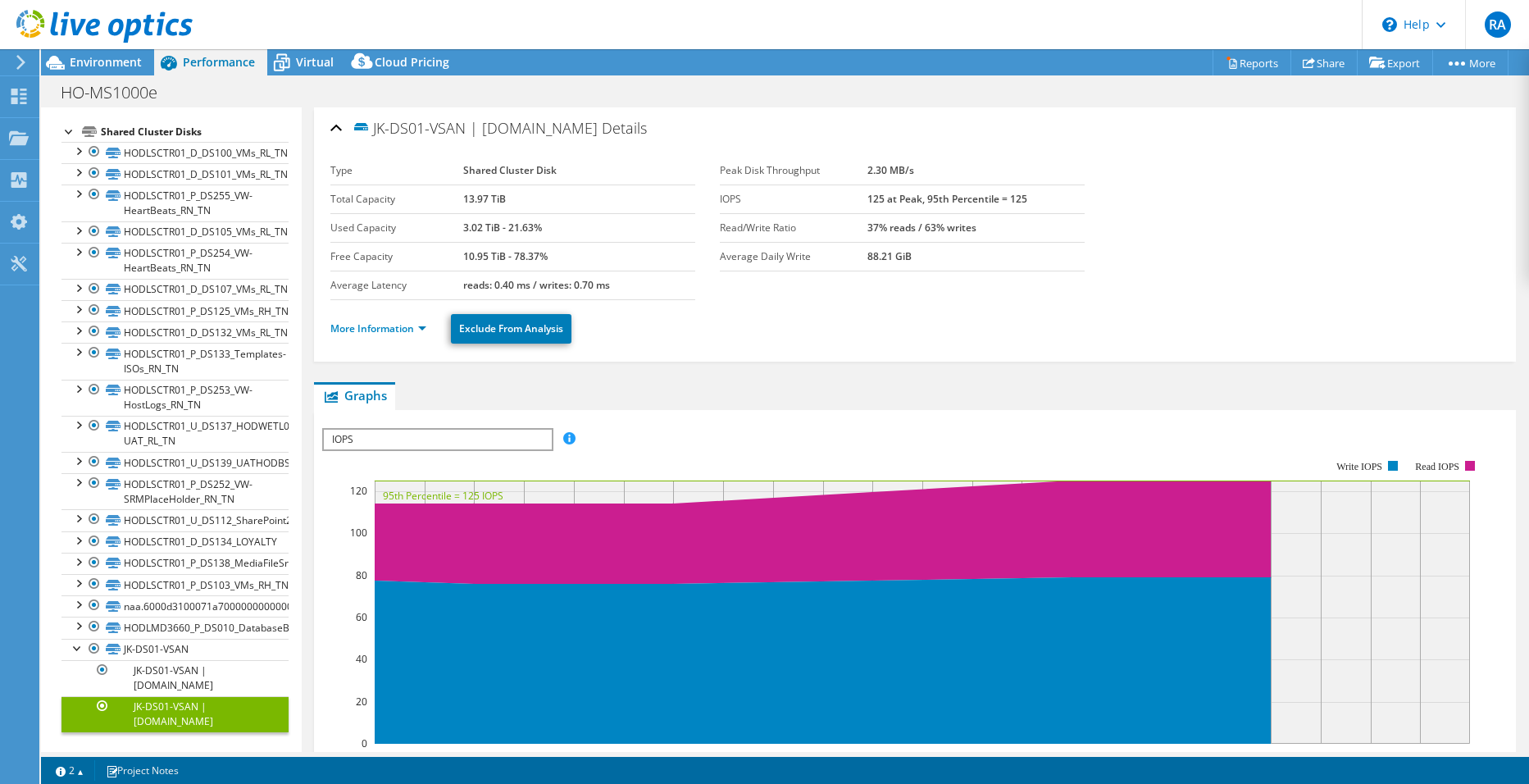
click at [302, 142] on div "JK-DS01-VSAN | jkesx01.alpha.cglp.ca Details Type Shared Cluster Disk Total Cap…" at bounding box center [915, 603] width 1226 height 993
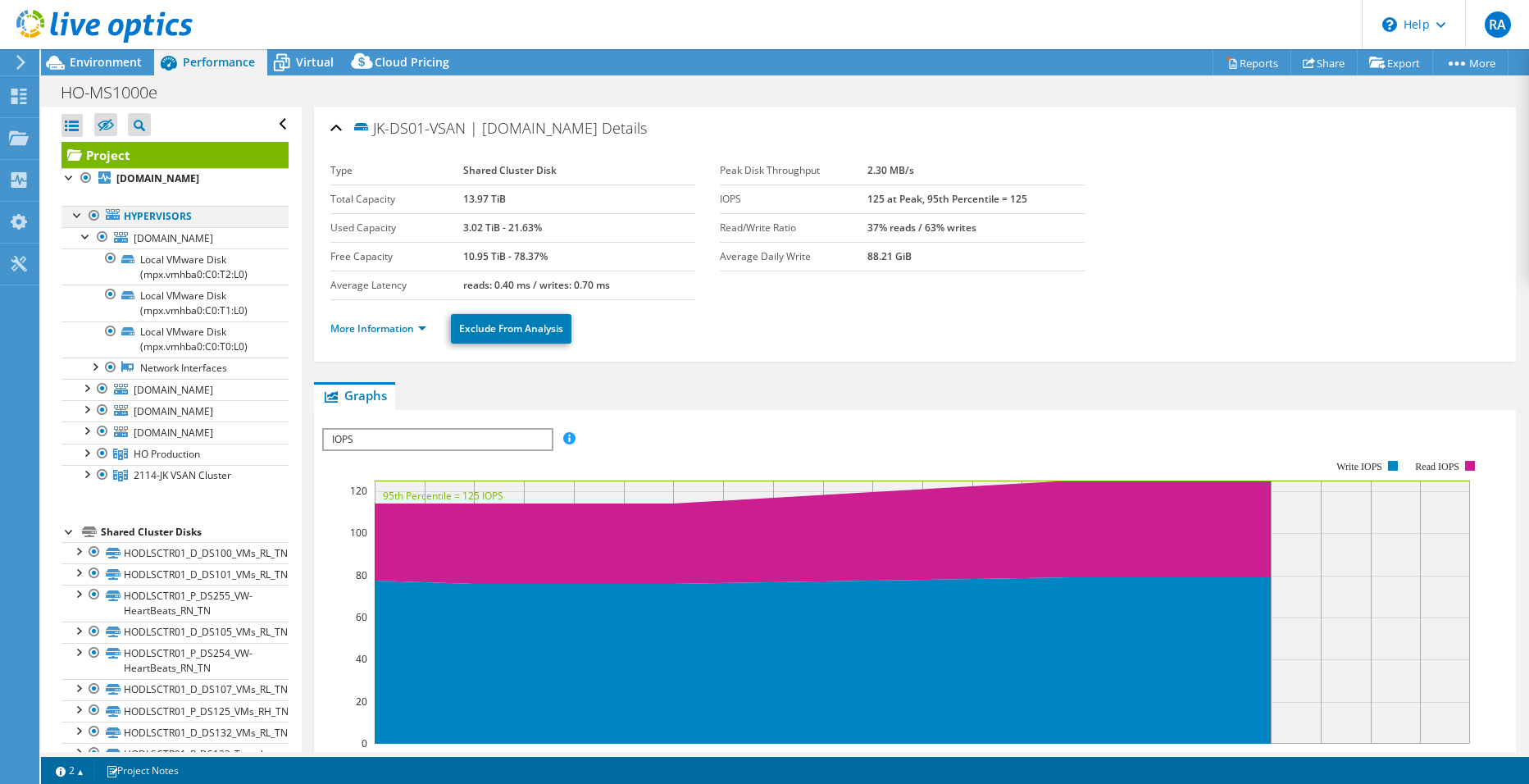
click at [75, 214] on div at bounding box center [78, 214] width 17 height 17
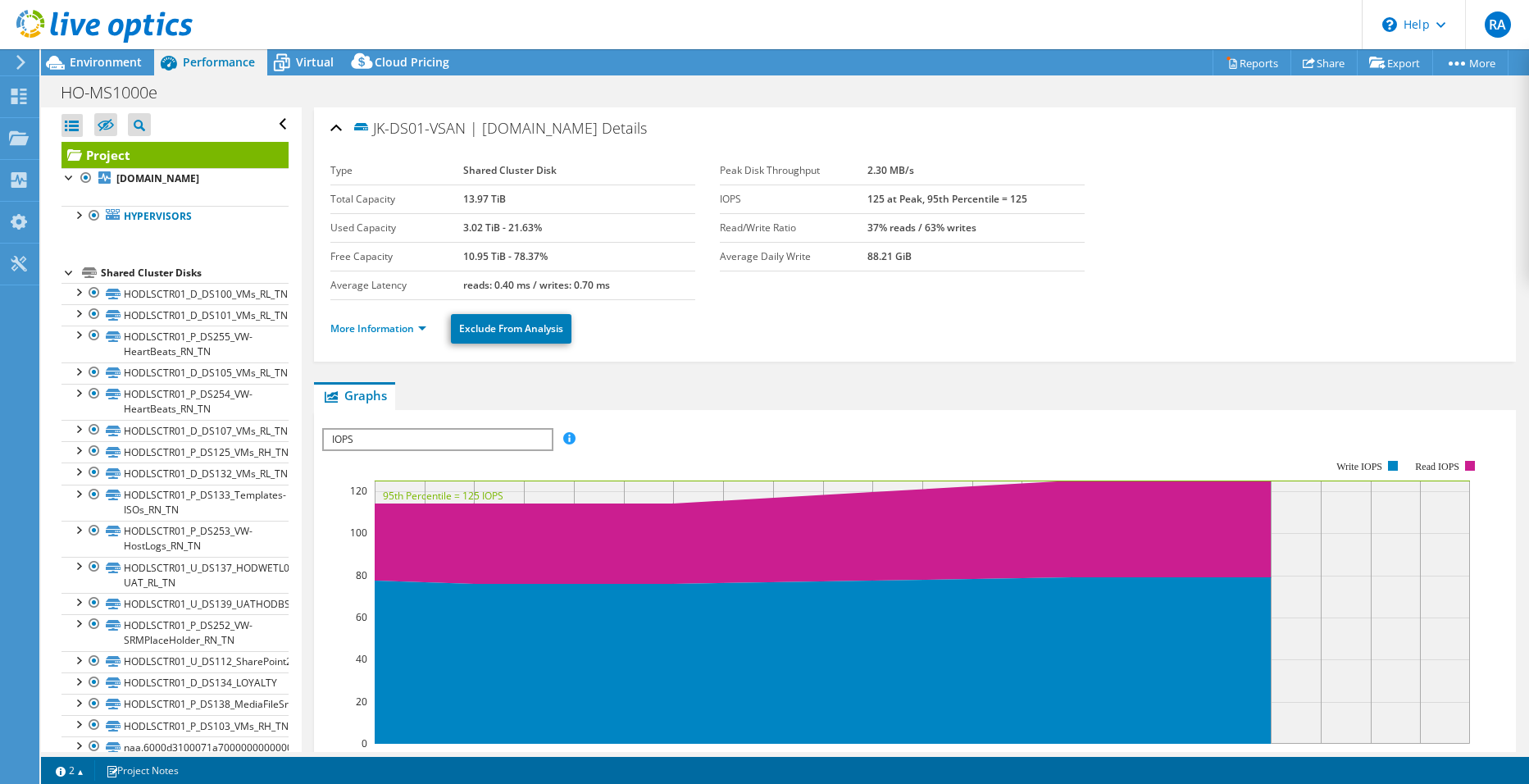
click at [68, 268] on div at bounding box center [70, 271] width 17 height 17
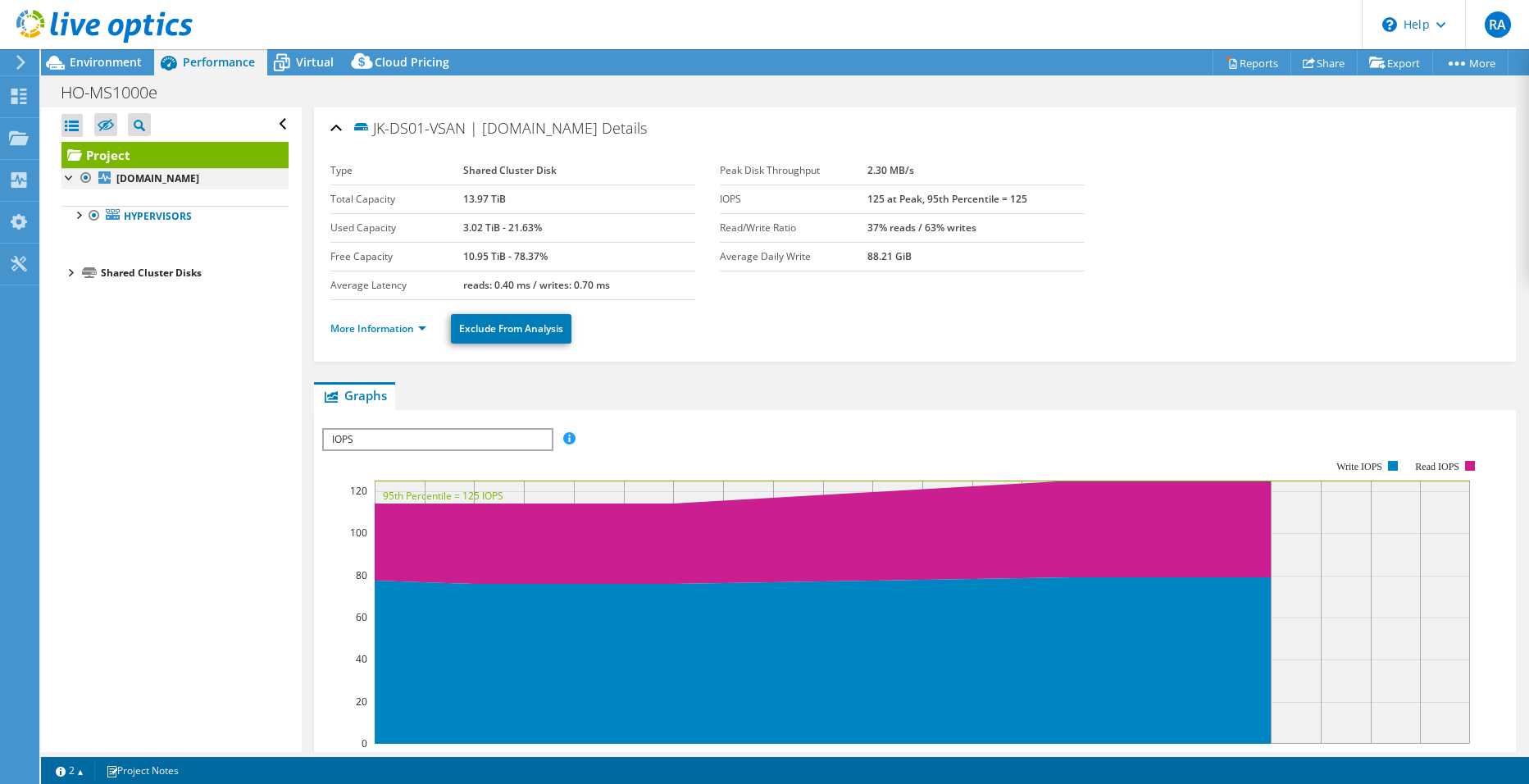
click at [65, 175] on div at bounding box center [70, 177] width 17 height 17
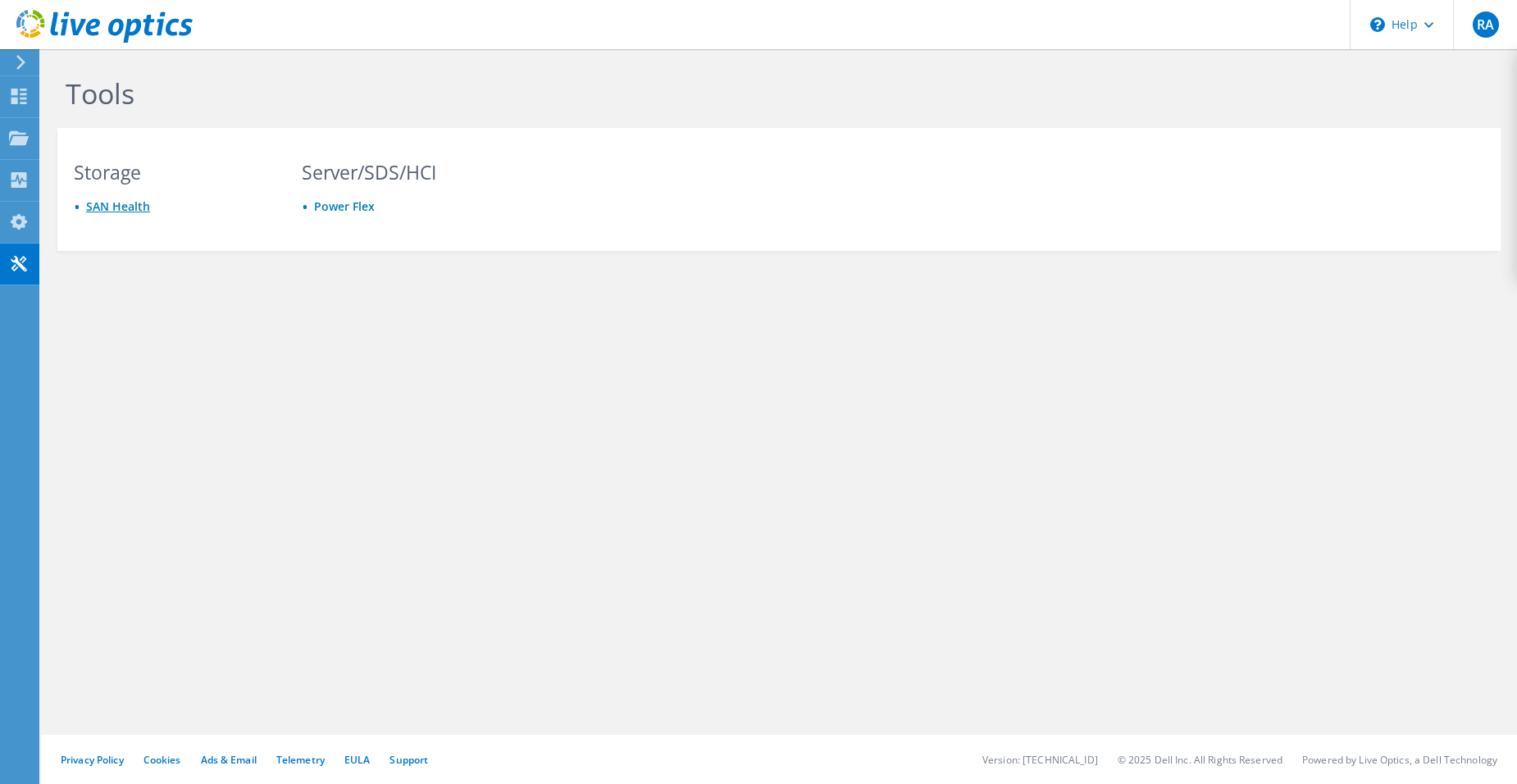
click at [121, 202] on link "SAN Health" at bounding box center [118, 206] width 64 height 16
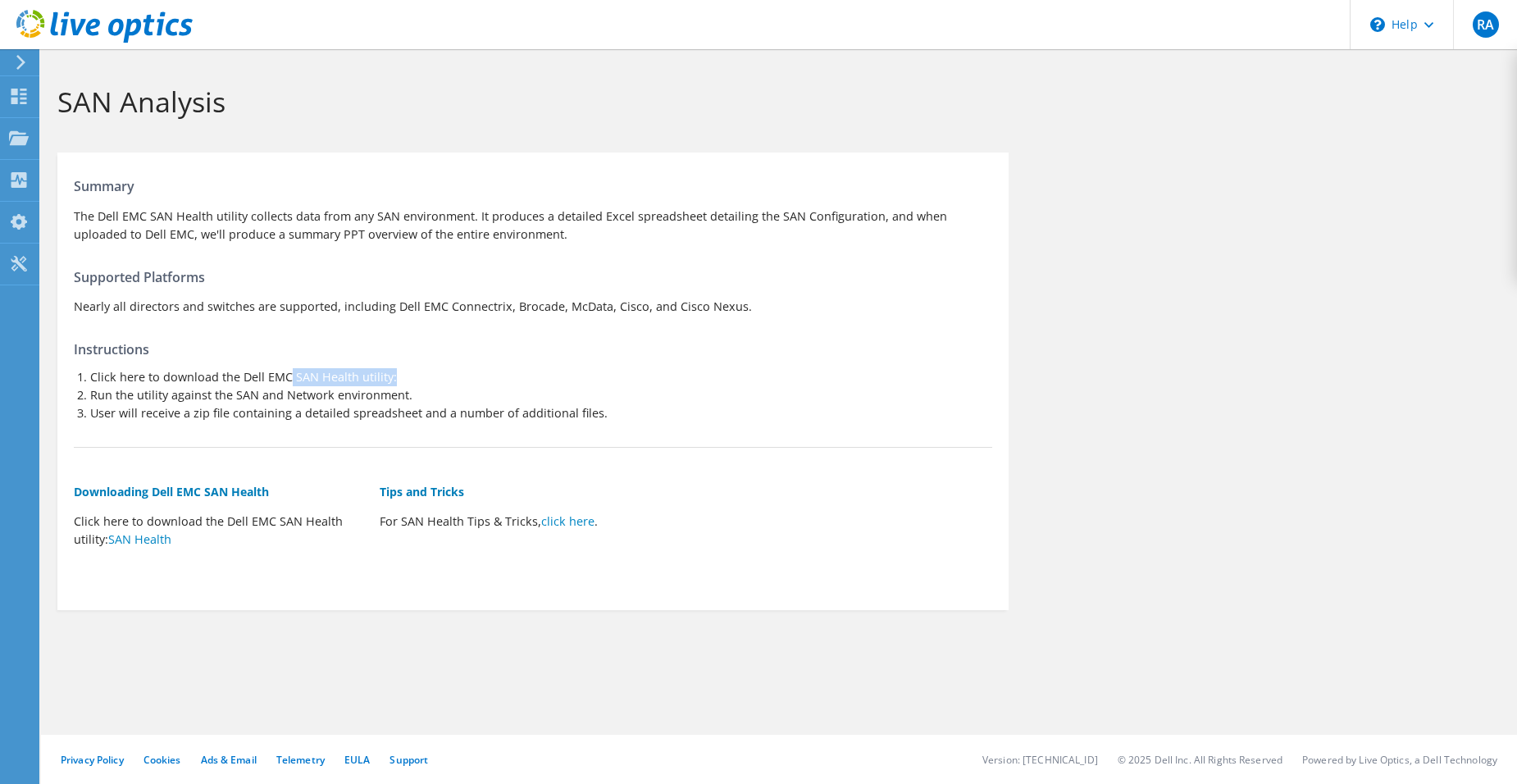
drag, startPoint x: 290, startPoint y: 375, endPoint x: 395, endPoint y: 383, distance: 105.3
click at [395, 383] on li "Click here to download the Dell EMC SAN Health utility:" at bounding box center [541, 377] width 902 height 18
drag, startPoint x: 197, startPoint y: 391, endPoint x: 393, endPoint y: 398, distance: 196.1
click at [393, 398] on li "Run the utility against the SAN and Network environment." at bounding box center [541, 395] width 902 height 18
click at [154, 541] on link "SAN Health" at bounding box center [139, 538] width 63 height 16
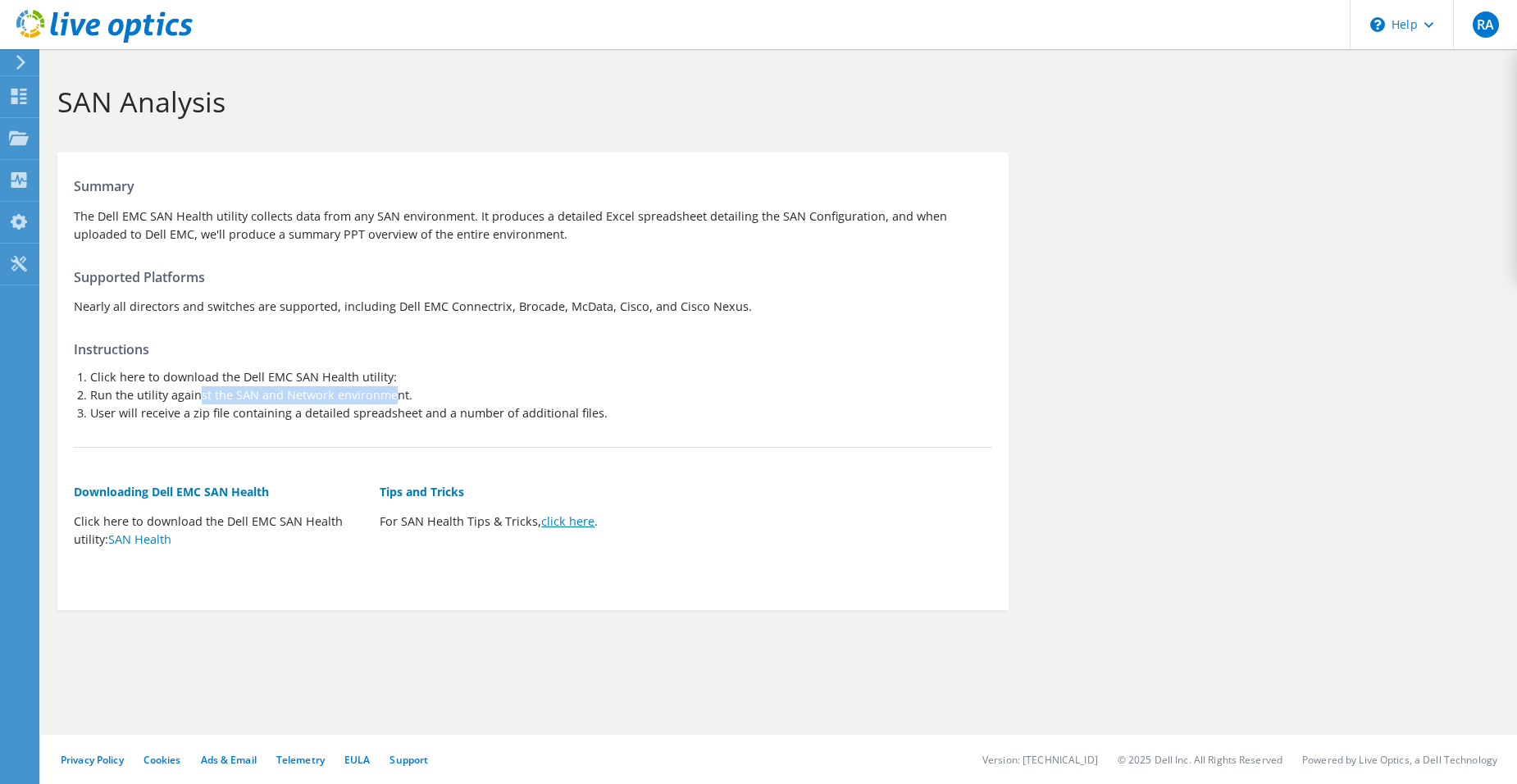
click at [568, 519] on link "click here" at bounding box center [568, 520] width 53 height 16
click at [52, 100] on div "Dashboard" at bounding box center [76, 96] width 77 height 41
